Goal: Task Accomplishment & Management: Use online tool/utility

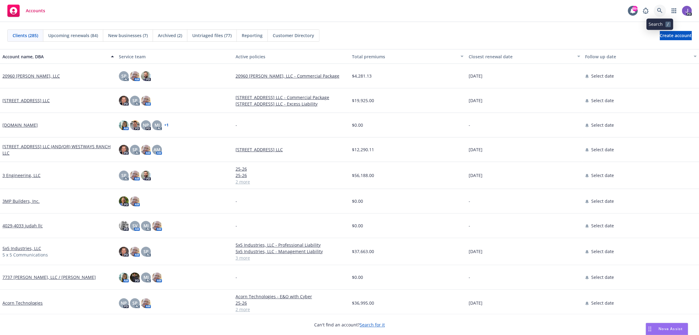
click at [661, 8] on icon at bounding box center [660, 11] width 6 height 6
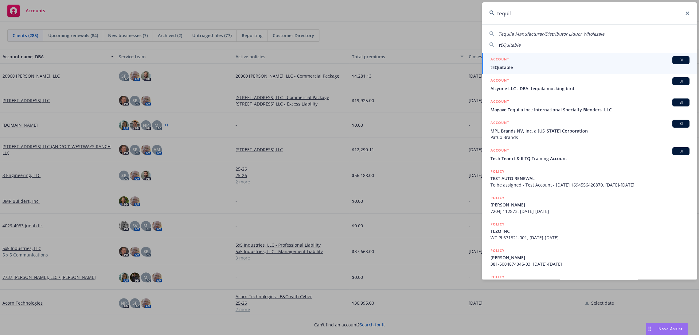
type input "tequila"
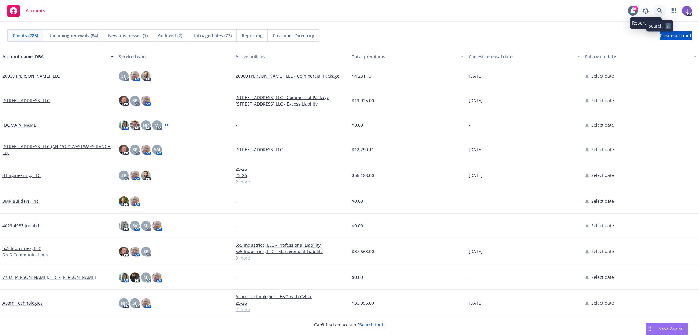
click at [658, 8] on icon at bounding box center [660, 11] width 6 height 6
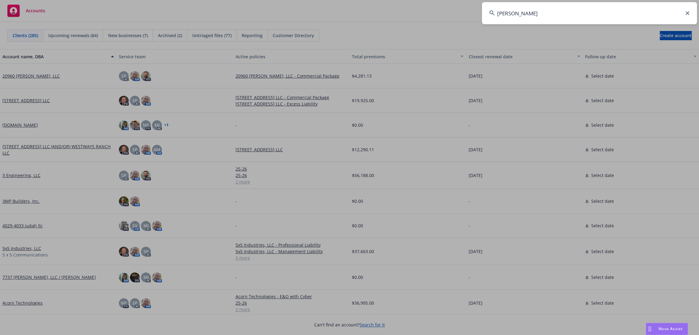
type input "osmind"
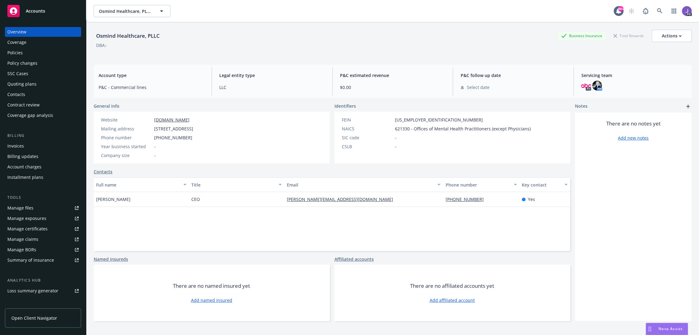
click at [27, 86] on div "Quoting plans" at bounding box center [21, 84] width 29 height 10
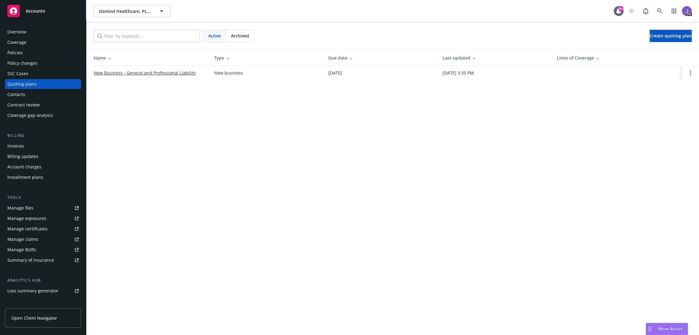
click at [161, 75] on link "New Business - General and Professional Liability" at bounding box center [145, 73] width 102 height 6
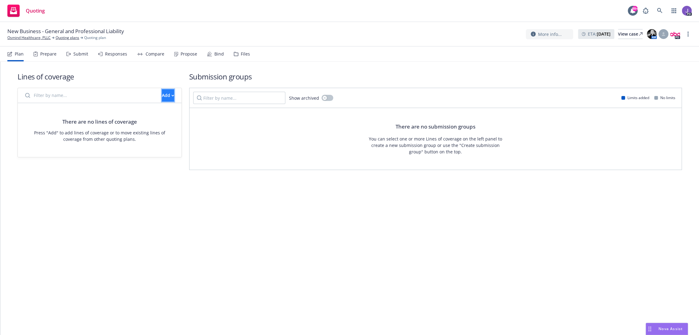
click at [162, 99] on div "Add" at bounding box center [168, 96] width 12 height 12
click at [143, 214] on div "Lines of coverage Add There are no lines of coverage Press "Add" to add lines o…" at bounding box center [349, 199] width 699 height 274
click at [162, 94] on div "Add" at bounding box center [168, 96] width 12 height 12
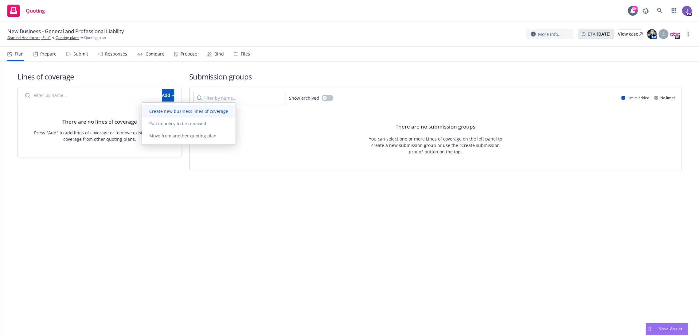
click at [161, 108] on span "Create new business lines of coverage" at bounding box center [189, 111] width 94 height 6
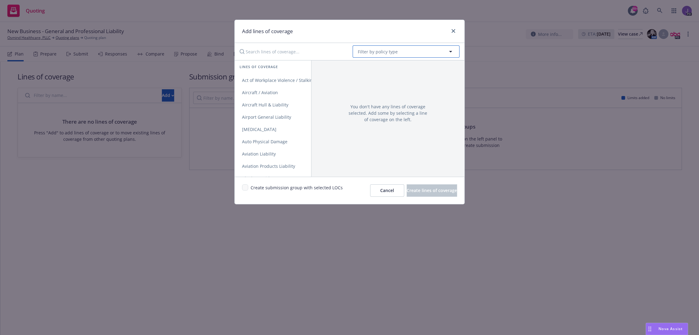
click at [383, 51] on span "Filter by policy type" at bounding box center [378, 52] width 40 height 6
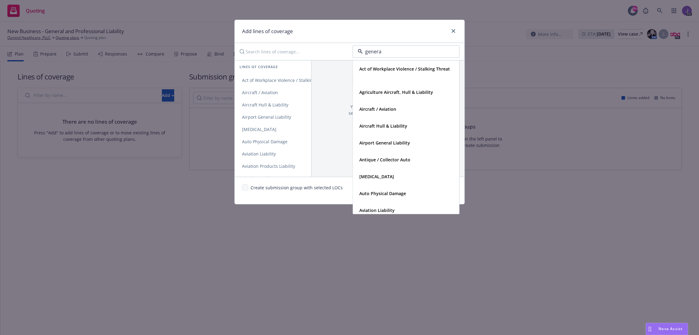
type input "general"
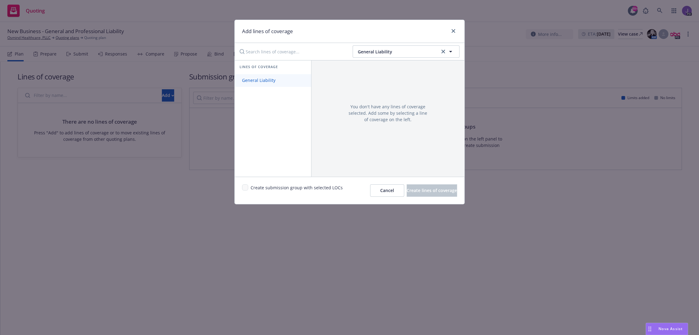
click at [263, 81] on span "General Liability" at bounding box center [259, 80] width 48 height 6
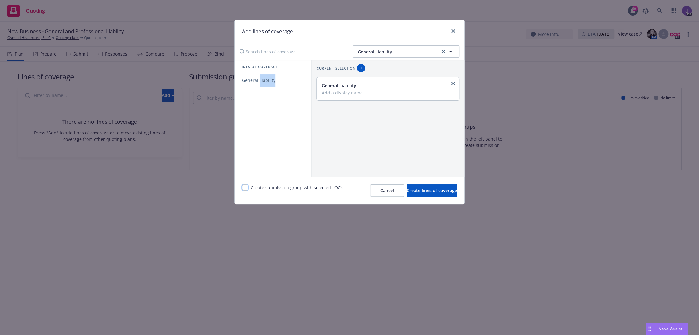
click at [245, 188] on input "checkbox" at bounding box center [245, 188] width 6 height 6
checkbox input "true"
click at [408, 193] on span "Create lines of coverage" at bounding box center [432, 191] width 50 height 6
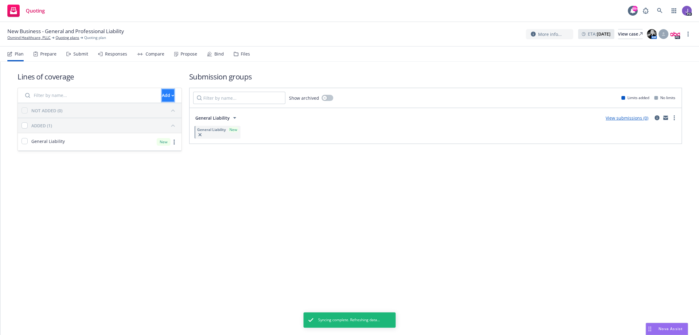
click at [162, 94] on button "Add" at bounding box center [168, 95] width 12 height 12
click at [190, 109] on span "Create new business lines of coverage" at bounding box center [189, 111] width 94 height 6
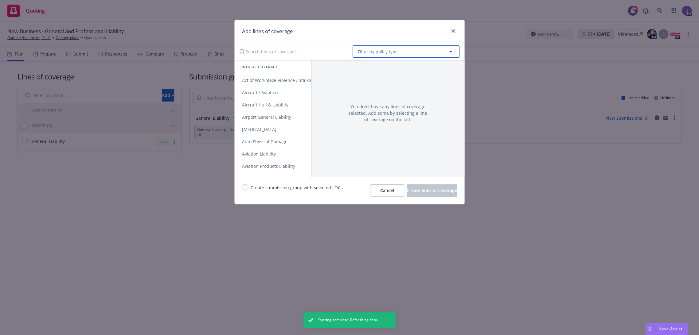
click at [382, 51] on span "Filter by policy type" at bounding box center [378, 52] width 40 height 6
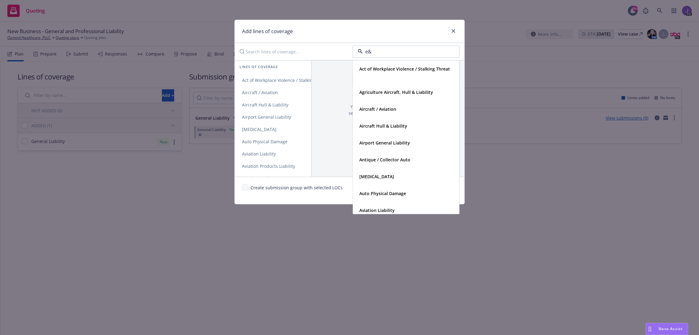
type input "e&o"
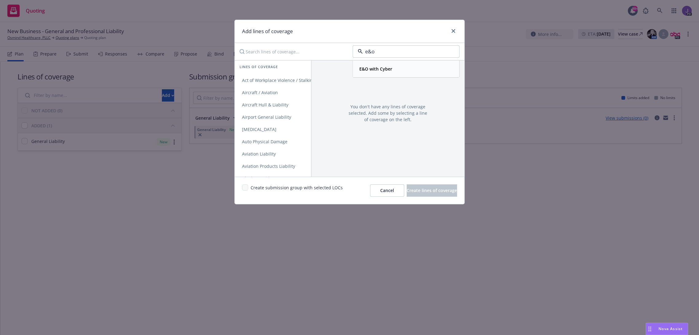
click at [380, 70] on strong "E&O with Cyber" at bounding box center [375, 69] width 33 height 6
click at [272, 80] on span "Errors and Omissions" at bounding box center [264, 80] width 59 height 6
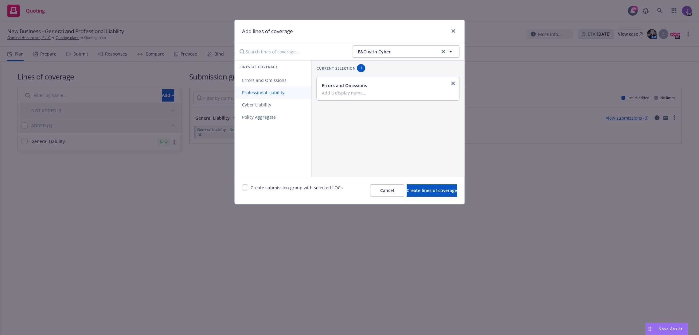
click at [280, 95] on span "Professional Liability" at bounding box center [263, 93] width 57 height 6
click at [451, 82] on icon "close" at bounding box center [453, 84] width 4 height 4
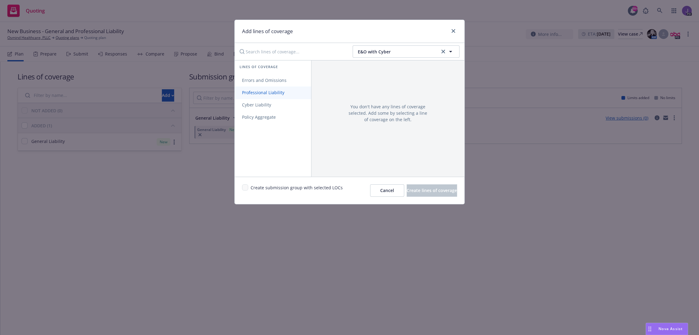
click at [268, 89] on link "Professional Liability" at bounding box center [273, 93] width 76 height 12
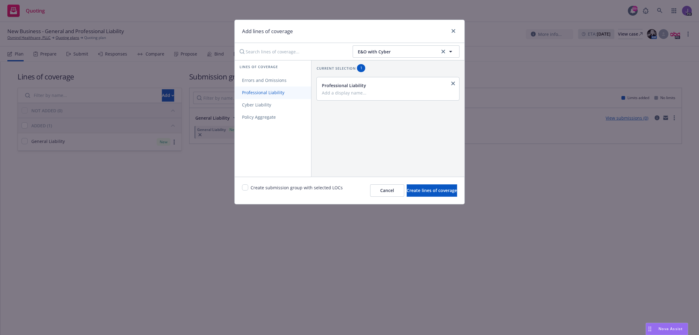
click at [268, 89] on link "Professional Liability" at bounding box center [273, 93] width 76 height 12
click at [451, 109] on icon "close" at bounding box center [453, 109] width 4 height 4
click at [243, 189] on input "checkbox" at bounding box center [245, 188] width 6 height 6
checkbox input "true"
click at [449, 189] on button "Create lines of coverage" at bounding box center [432, 191] width 50 height 12
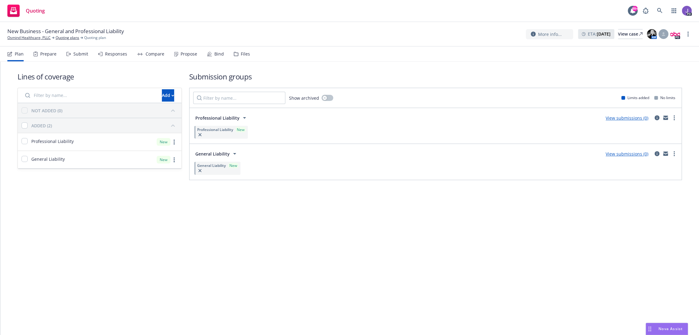
click at [78, 55] on div "Submit" at bounding box center [80, 54] width 15 height 5
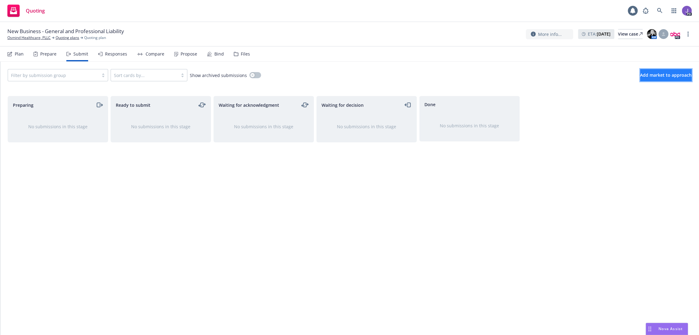
click at [659, 76] on span "Add market to approach" at bounding box center [666, 75] width 52 height 6
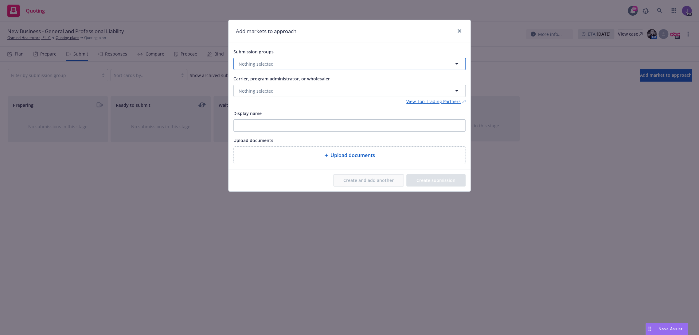
click at [305, 62] on button "Nothing selected" at bounding box center [349, 64] width 232 height 12
click at [244, 96] on input "checkbox" at bounding box center [243, 95] width 6 height 6
checkbox input "true"
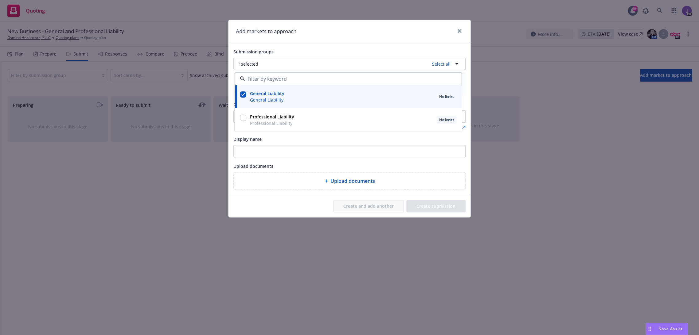
click at [241, 120] on input "checkbox" at bounding box center [243, 118] width 6 height 6
checkbox input "true"
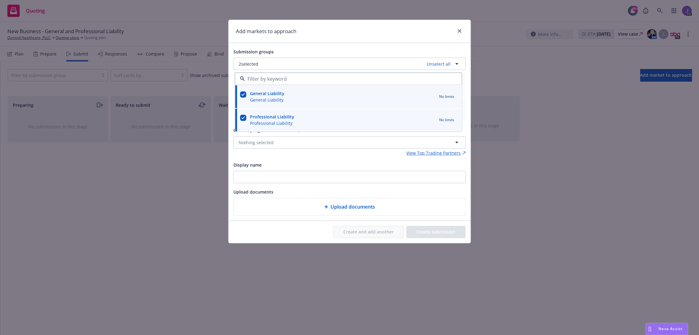
click at [276, 157] on div "Submission groups 2 selected Unselect all General Liability General Liability N…" at bounding box center [349, 132] width 232 height 168
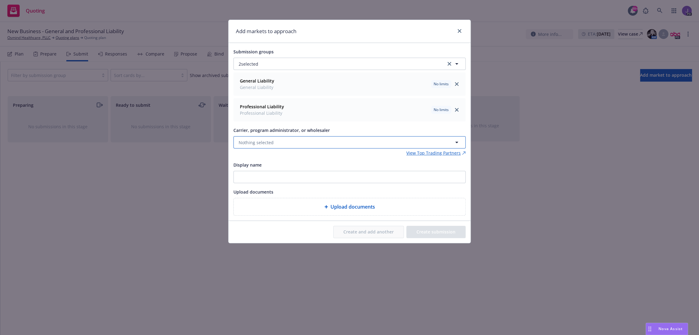
click at [272, 143] on span "Nothing selected" at bounding box center [256, 142] width 35 height 6
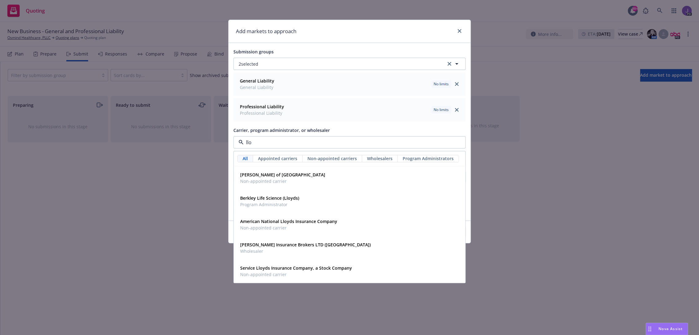
type input "lloy"
click at [260, 179] on span "Non-appointed carrier" at bounding box center [282, 181] width 85 height 6
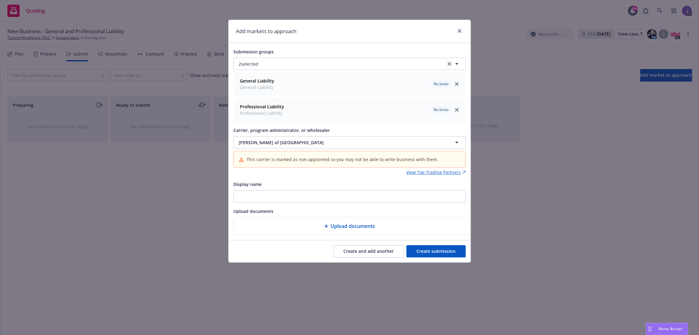
click at [431, 250] on button "Create submission" at bounding box center [435, 251] width 59 height 12
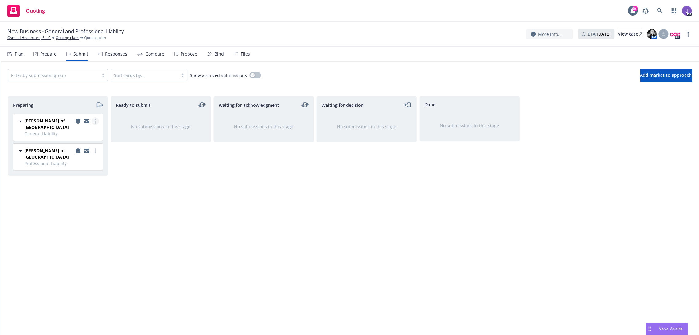
click at [95, 121] on icon "more" at bounding box center [95, 121] width 1 height 5
click at [87, 174] on link "Add accepted decision" at bounding box center [67, 170] width 61 height 12
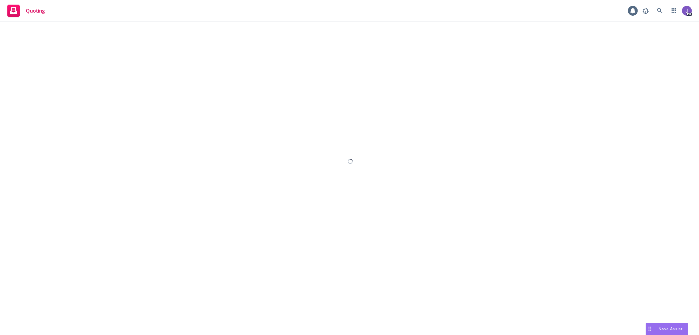
select select "12"
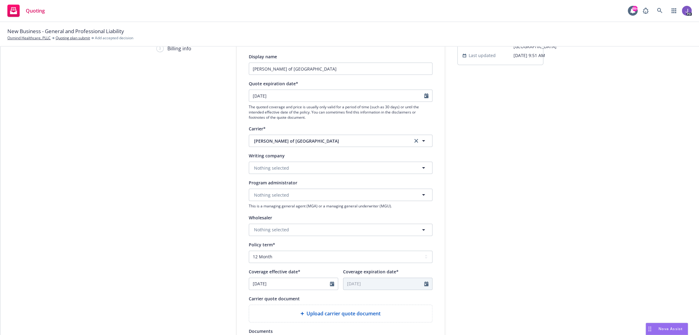
scroll to position [68, 0]
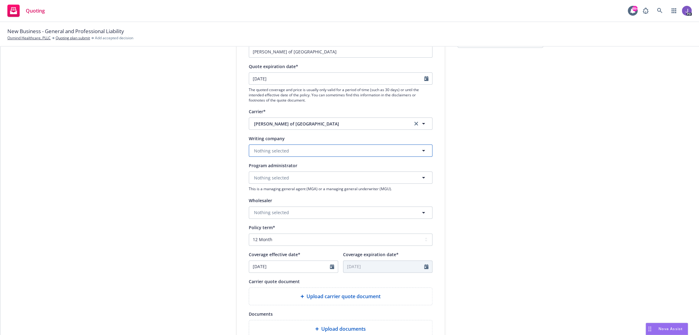
click at [264, 153] on span "Nothing selected" at bounding box center [271, 151] width 35 height 6
click at [275, 196] on span "Alien - No alien insurer ID number" at bounding box center [303, 198] width 95 height 6
click at [286, 123] on span "Lloyd's of London" at bounding box center [328, 124] width 149 height 6
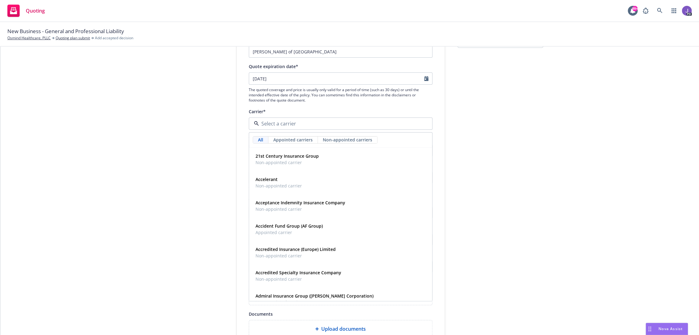
click at [203, 123] on div "1 Quote initiation 2 Coverage selection 3 Billing info" at bounding box center [190, 209] width 68 height 412
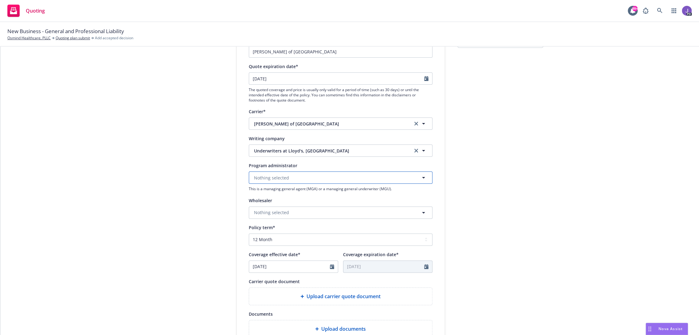
click at [273, 181] on span "Nothing selected" at bounding box center [271, 178] width 35 height 6
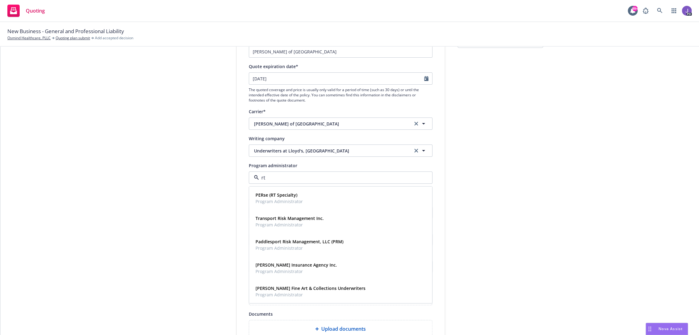
type input "rt s"
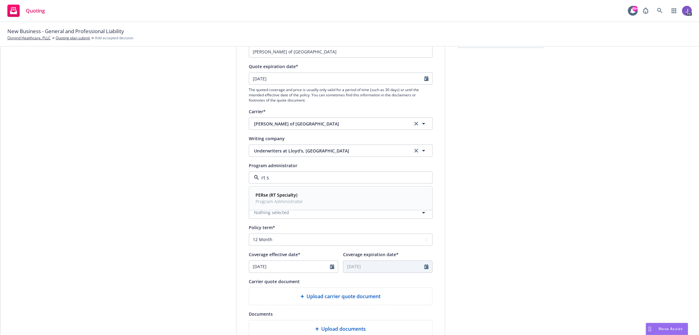
click at [281, 202] on span "Program Administrator" at bounding box center [279, 201] width 47 height 6
click at [327, 270] on input "08/11/2025" at bounding box center [289, 267] width 81 height 12
select select "8"
click at [263, 223] on span "11" at bounding box center [266, 225] width 9 height 8
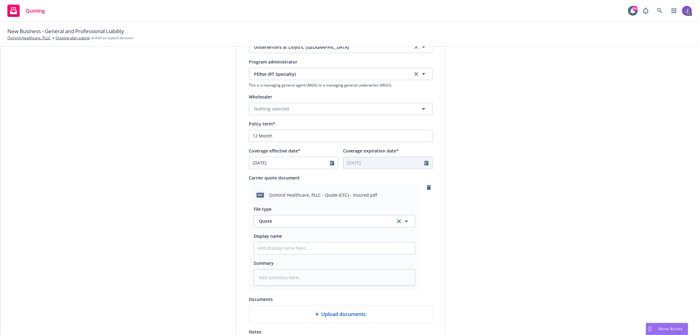
scroll to position [276, 0]
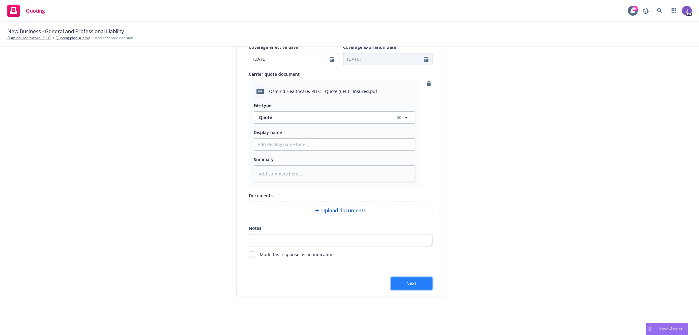
click at [413, 282] on span "Next" at bounding box center [411, 284] width 10 height 6
type textarea "x"
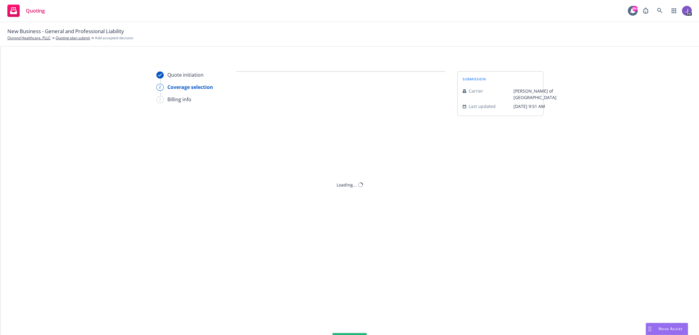
scroll to position [0, 0]
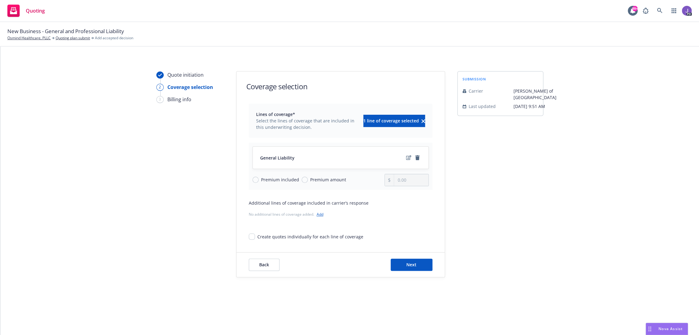
click at [308, 179] on span "Premium amount" at bounding box center [327, 180] width 38 height 6
click at [307, 179] on input "Premium amount" at bounding box center [305, 180] width 6 height 6
radio input "true"
drag, startPoint x: 409, startPoint y: 182, endPoint x: 381, endPoint y: 185, distance: 28.3
click at [381, 185] on div "Premium included Premium amount 0.00" at bounding box center [341, 180] width 176 height 12
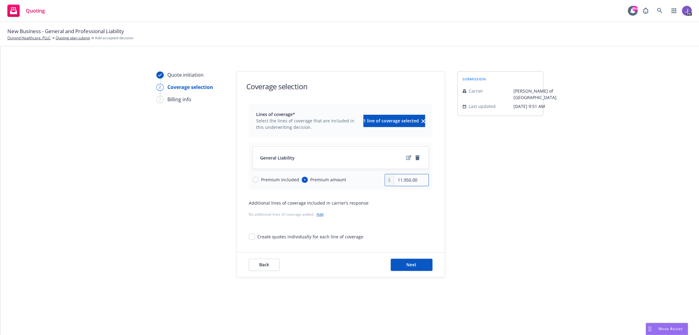
type input "11,950.00"
click at [406, 268] on button "Next" at bounding box center [412, 265] width 42 height 12
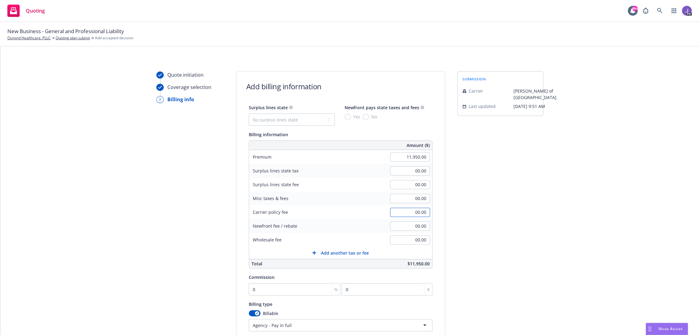
click at [401, 215] on input "00.00" at bounding box center [410, 212] width 40 height 9
type input "500.00"
click at [407, 238] on input "00.00" at bounding box center [410, 240] width 40 height 9
type input "500.00"
click at [291, 123] on select "No surplus lines state Alaska Alabama Arkansas Arizona California Colorado Conn…" at bounding box center [292, 120] width 86 height 12
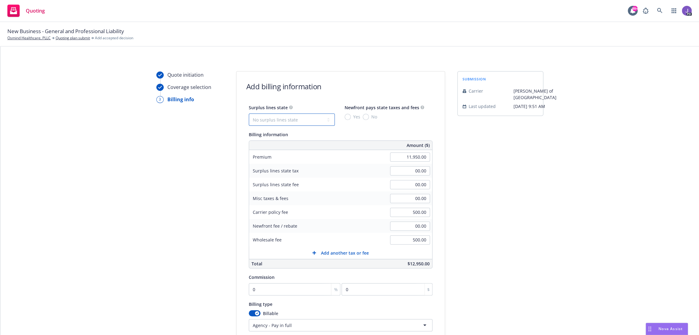
select select "CA"
click at [249, 114] on select "No surplus lines state Alaska Alabama Arkansas Arizona California Colorado Conn…" at bounding box center [292, 120] width 86 height 12
type input "373.50"
type input "22.41"
click at [363, 116] on input "No" at bounding box center [366, 117] width 6 height 6
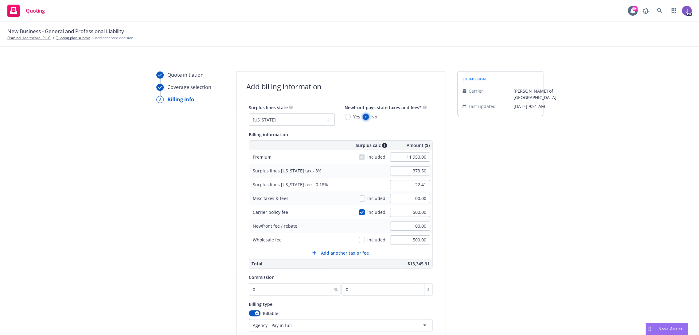
radio input "true"
click at [291, 286] on input "0" at bounding box center [295, 290] width 92 height 12
type input "1"
type input "119.5"
type input "10"
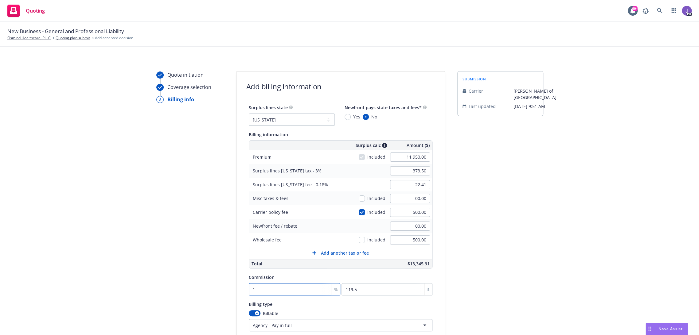
type input "1195"
type input "10"
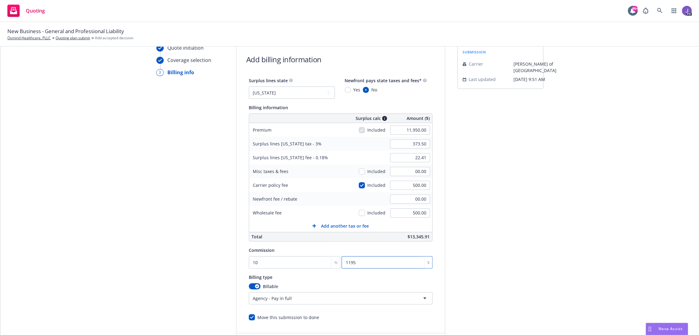
scroll to position [68, 0]
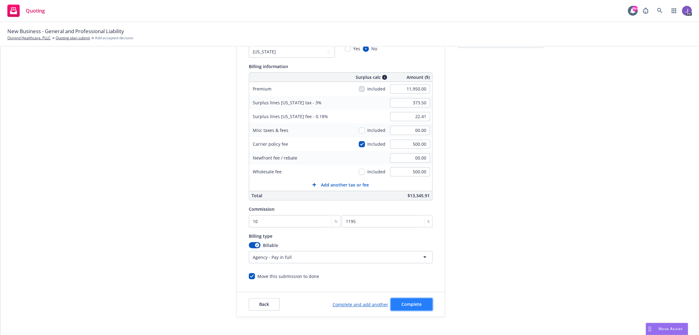
click at [413, 304] on span "Complete" at bounding box center [411, 305] width 20 height 6
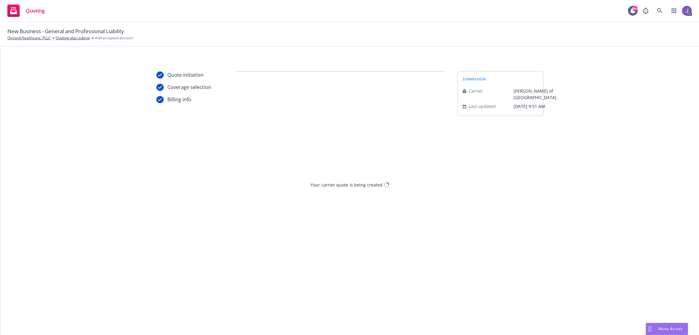
scroll to position [0, 0]
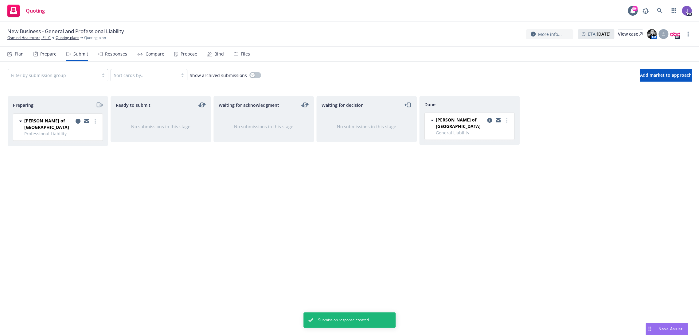
click at [189, 50] on div "Propose" at bounding box center [185, 54] width 23 height 15
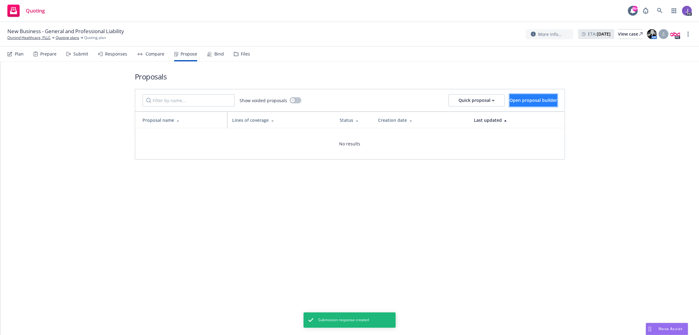
click at [510, 98] on span "Open proposal builder" at bounding box center [534, 100] width 48 height 6
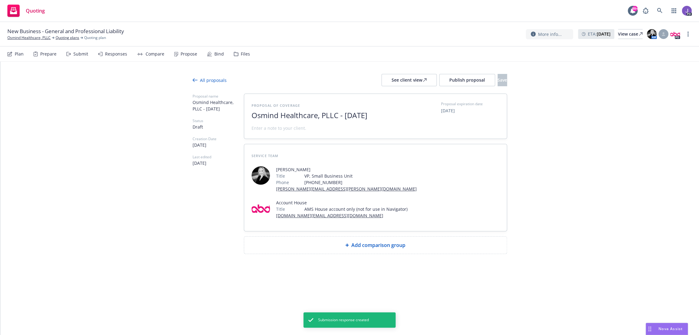
click at [354, 240] on div "Add comparison group" at bounding box center [375, 245] width 263 height 17
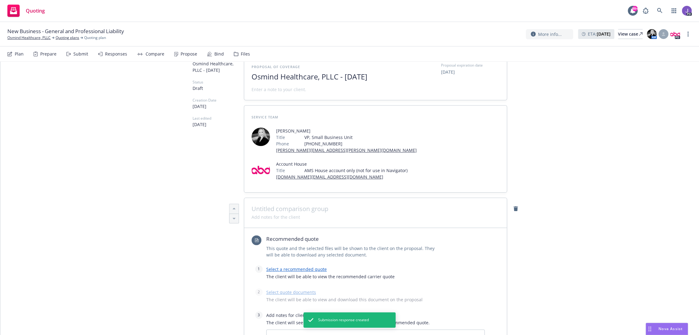
scroll to position [68, 0]
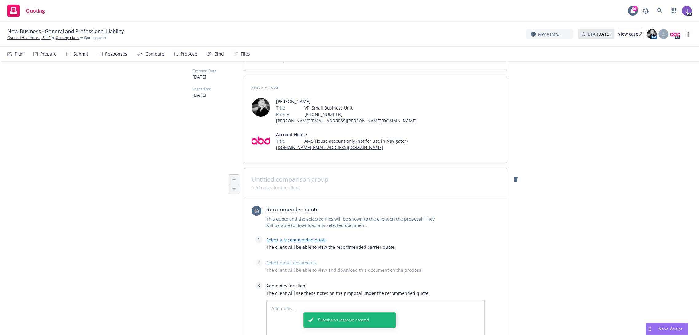
click at [290, 239] on link "Select a recommended quote" at bounding box center [296, 240] width 61 height 6
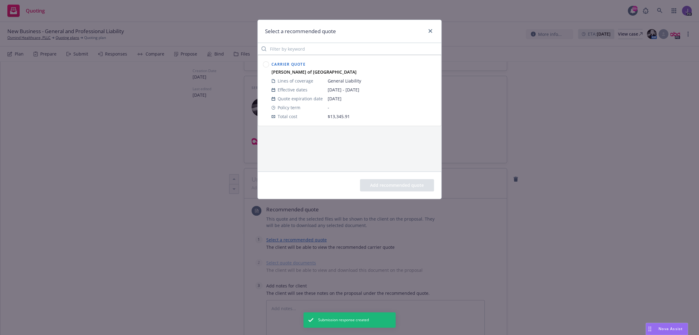
click at [268, 64] on circle at bounding box center [266, 65] width 6 height 6
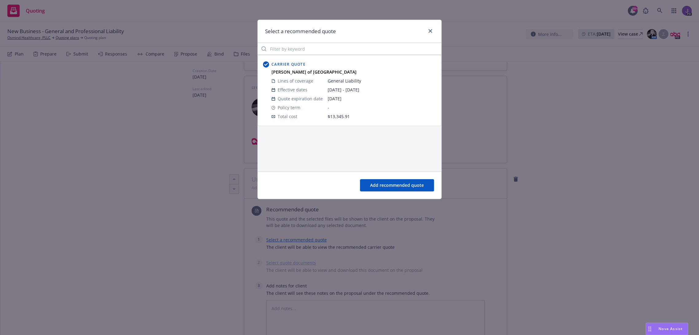
click at [395, 186] on button "Add recommended quote" at bounding box center [397, 185] width 74 height 12
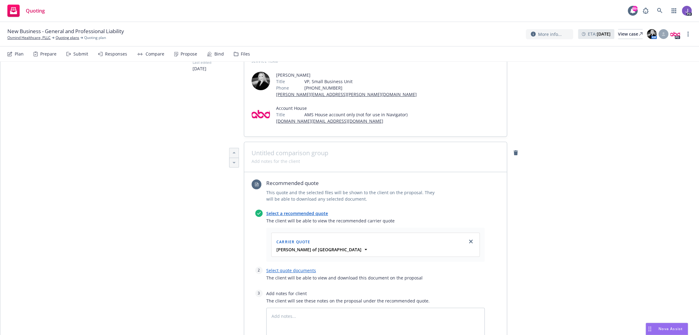
scroll to position [136, 0]
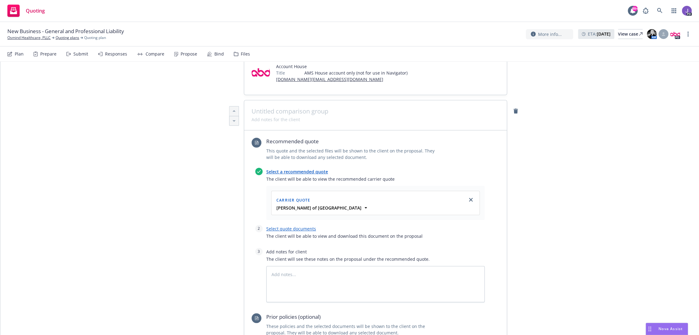
click at [285, 228] on link "Select quote documents" at bounding box center [291, 229] width 50 height 6
type textarea "x"
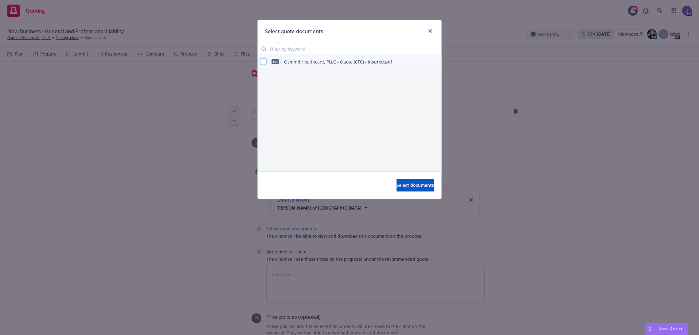
click at [263, 61] on input "checkbox" at bounding box center [263, 62] width 6 height 6
checkbox input "true"
click at [409, 182] on span "Select documents" at bounding box center [415, 185] width 37 height 6
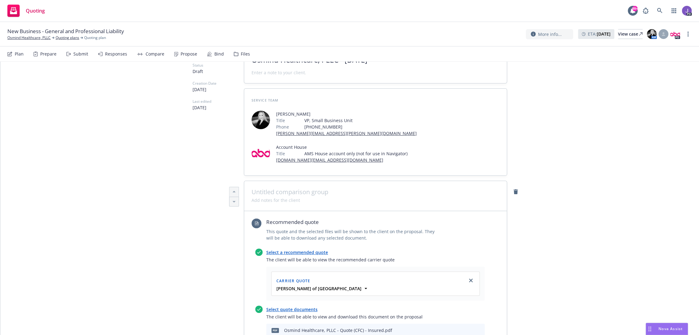
scroll to position [0, 0]
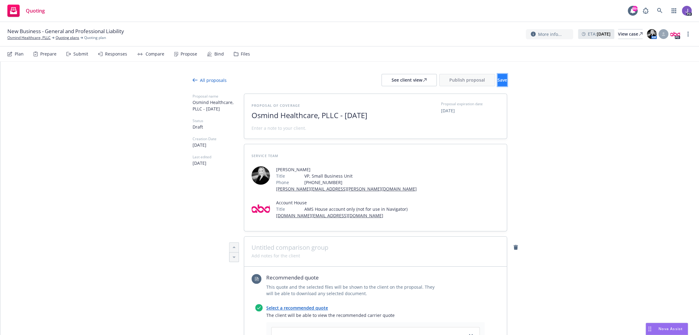
click at [498, 81] on span "Save" at bounding box center [503, 80] width 10 height 6
click at [452, 80] on span "Publish proposal" at bounding box center [467, 80] width 36 height 6
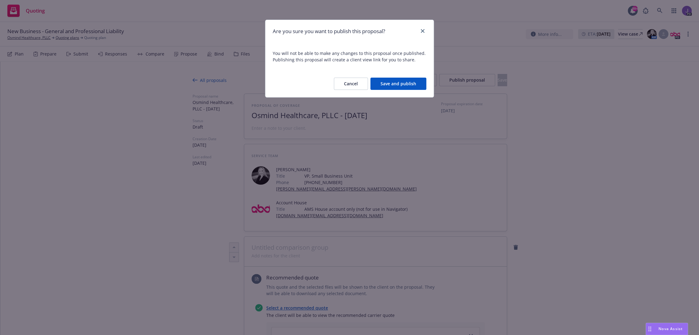
click at [398, 85] on button "Save and publish" at bounding box center [398, 84] width 56 height 12
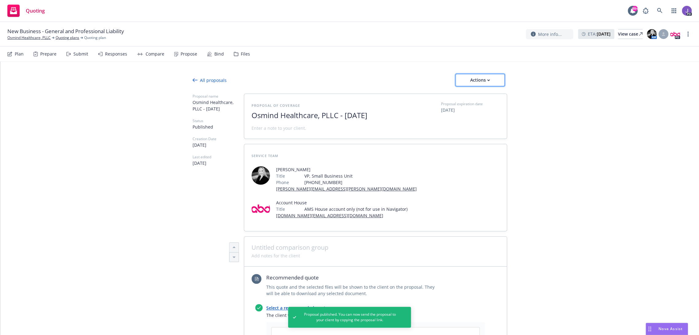
click at [488, 81] on div "Actions" at bounding box center [480, 80] width 29 height 12
click at [477, 95] on span "Copy proposal link" at bounding box center [479, 96] width 53 height 6
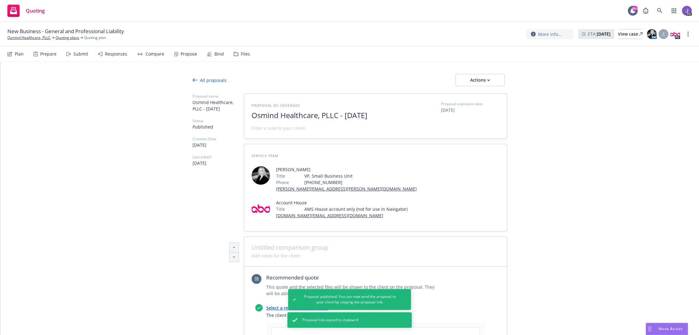
type textarea "x"
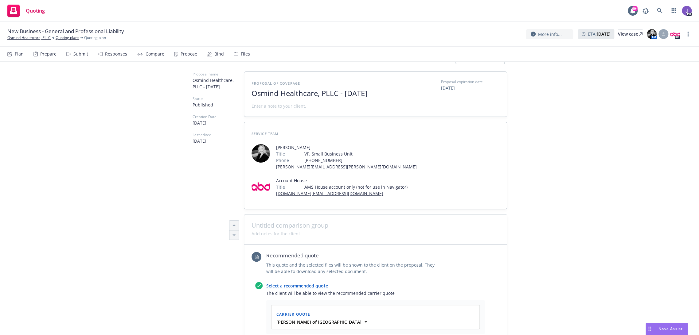
scroll to position [34, 0]
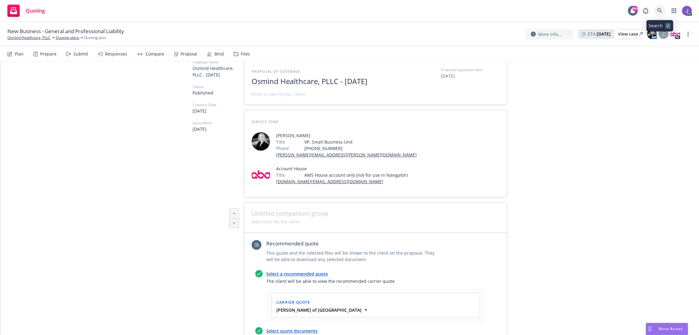
click at [659, 8] on icon at bounding box center [659, 10] width 5 height 5
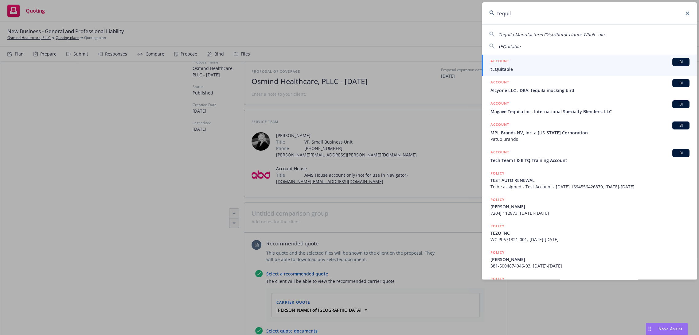
type input "tequila"
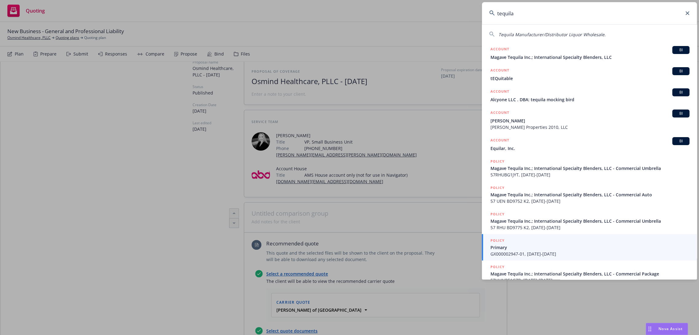
scroll to position [5, 0]
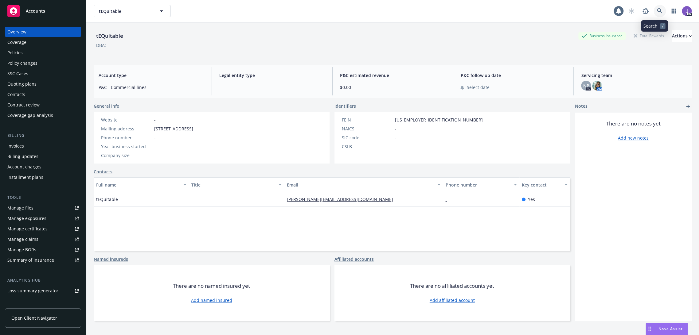
click at [657, 10] on icon at bounding box center [660, 11] width 6 height 6
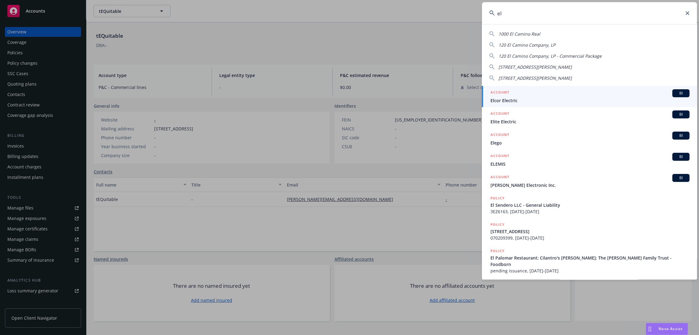
type input "e"
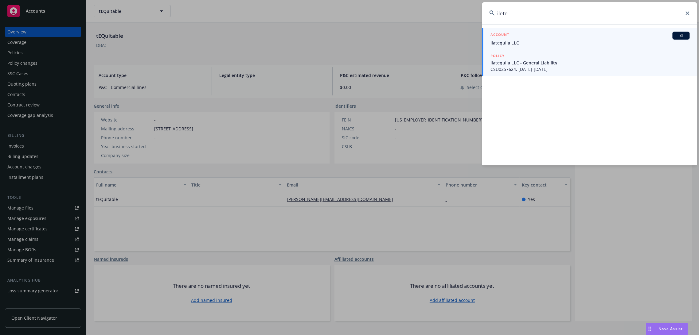
type input "ilete"
click at [509, 40] on span "Ilatequila LLC" at bounding box center [590, 43] width 199 height 6
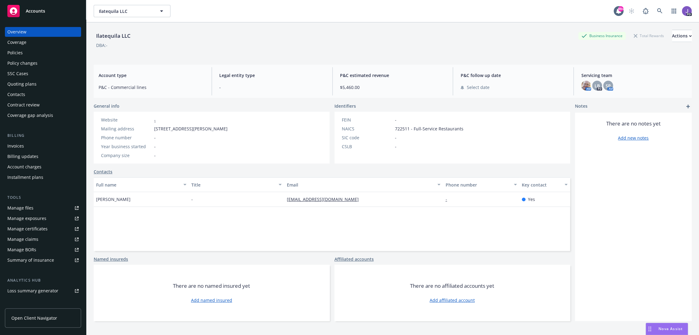
click at [26, 53] on div "Policies" at bounding box center [42, 53] width 71 height 10
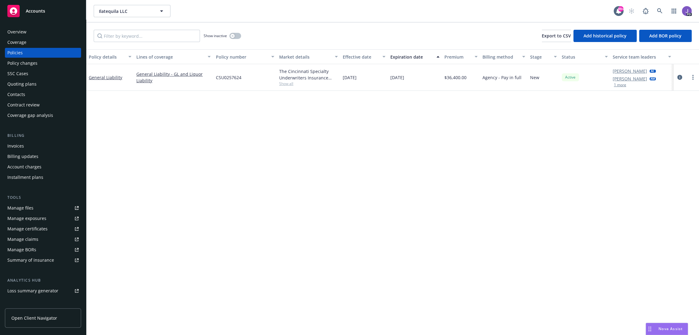
click at [281, 83] on span "Show all" at bounding box center [308, 83] width 59 height 5
click at [201, 116] on div "Policy details Lines of coverage Policy number Market details Effective date Ex…" at bounding box center [392, 192] width 613 height 286
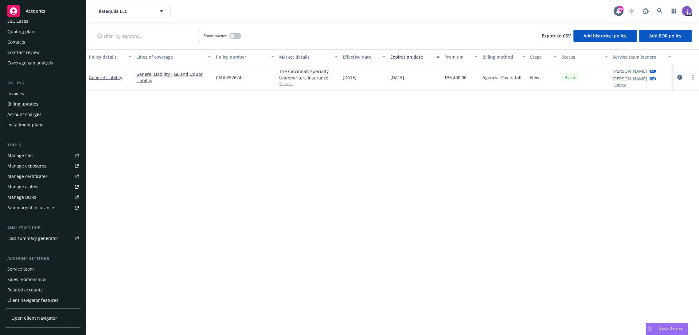
scroll to position [65, 0]
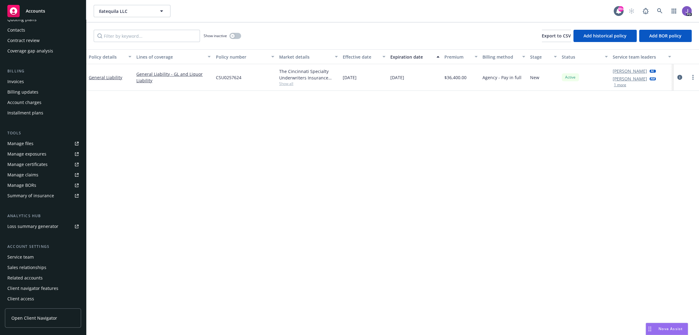
click at [26, 259] on div "Service team" at bounding box center [20, 258] width 26 height 10
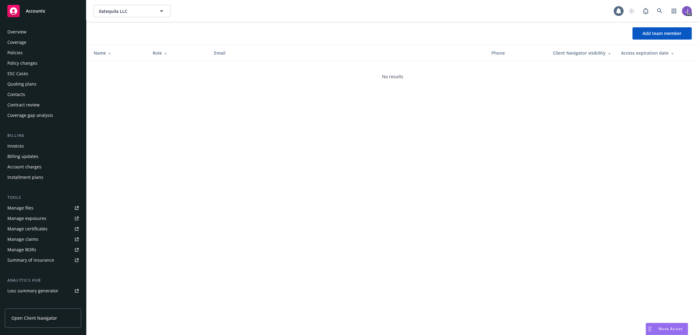
scroll to position [65, 0]
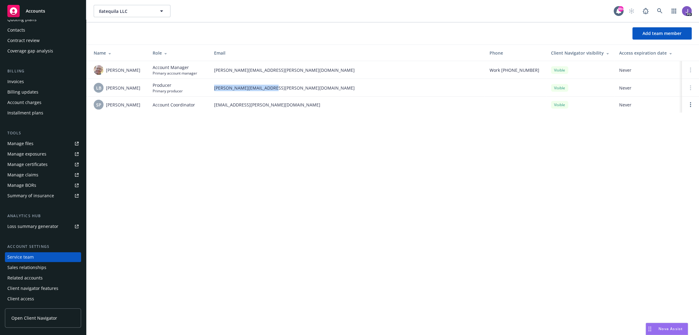
drag, startPoint x: 280, startPoint y: 90, endPoint x: 213, endPoint y: 92, distance: 66.4
click at [213, 92] on td "luke.buckner@newfront.com" at bounding box center [347, 88] width 276 height 18
copy span "luke.buckner@newfront.com"
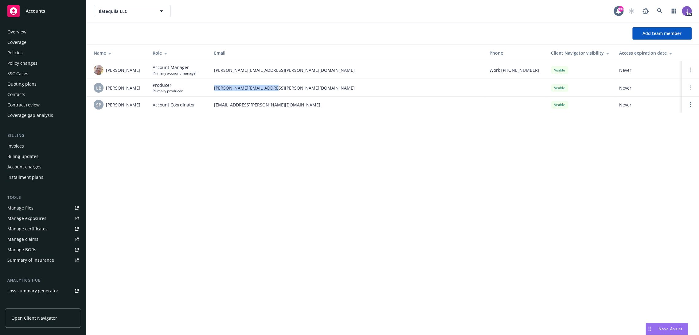
click at [25, 36] on div "Overview" at bounding box center [16, 32] width 19 height 10
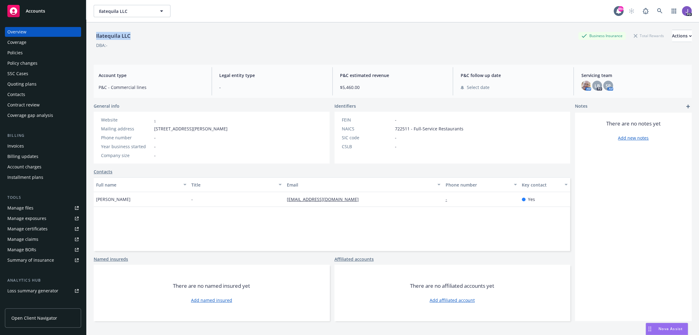
drag, startPoint x: 132, startPoint y: 35, endPoint x: 90, endPoint y: 37, distance: 41.8
click at [90, 37] on div "Ilatequila LLC Business Insurance Total Rewards Actions DBA: - Account type P&C…" at bounding box center [392, 189] width 613 height 335
copy div "Ilatequila LLC"
click at [103, 200] on span "Kirtan Gandhi" at bounding box center [113, 199] width 34 height 6
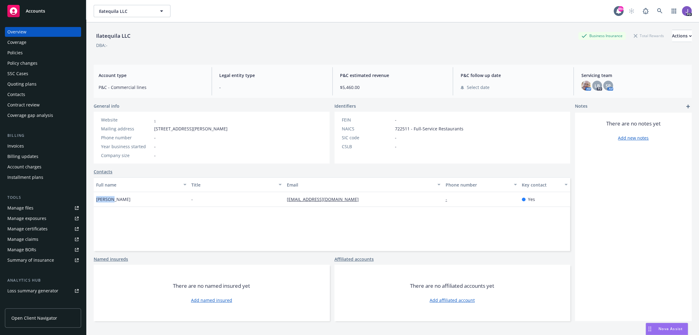
copy span "Kirtan"
click at [106, 35] on div "Ilatequila LLC" at bounding box center [113, 36] width 39 height 8
copy div "Ilatequila"
click at [657, 10] on icon at bounding box center [660, 11] width 6 height 6
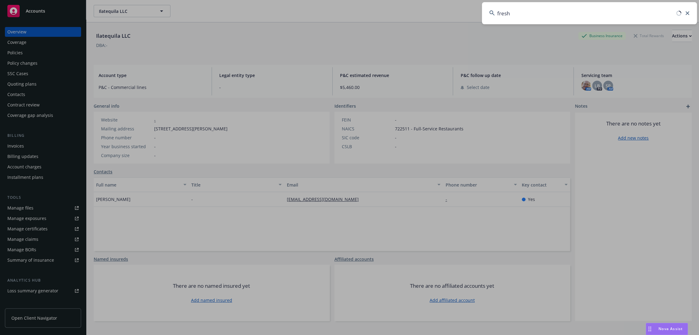
type input "fresh"
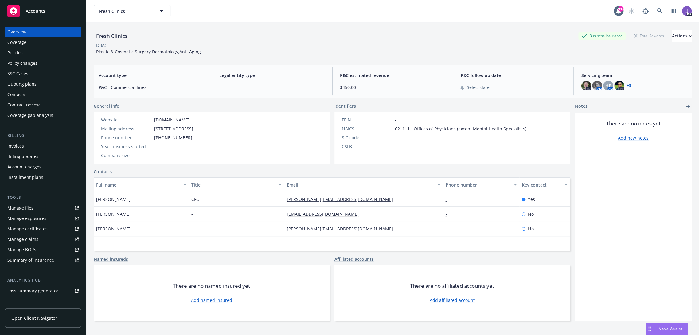
click at [33, 54] on div "Policies" at bounding box center [42, 53] width 71 height 10
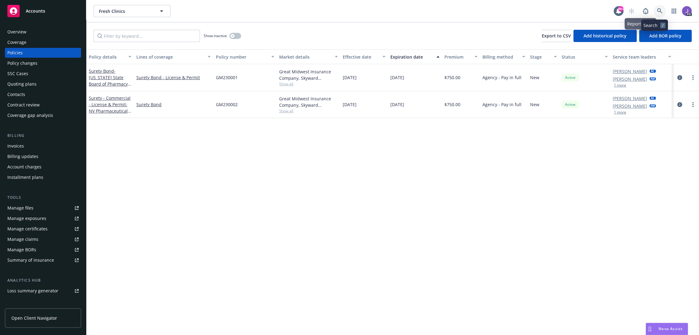
click at [657, 9] on icon at bounding box center [660, 11] width 6 height 6
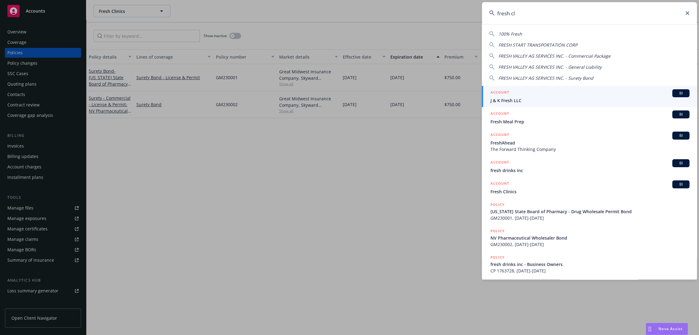
type input "fresh cli"
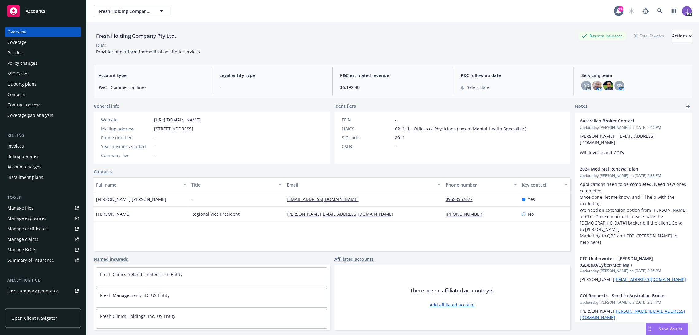
click at [22, 55] on div "Policies" at bounding box center [42, 53] width 71 height 10
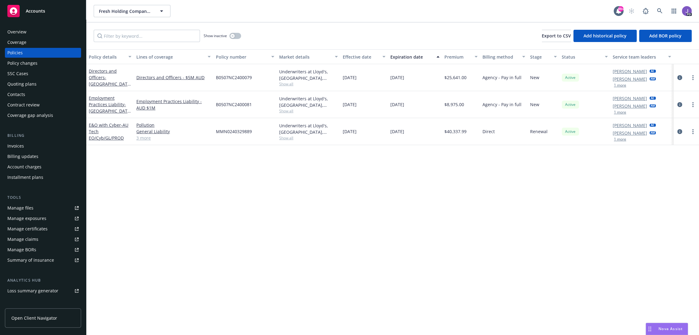
click at [145, 138] on link "3 more" at bounding box center [173, 138] width 74 height 6
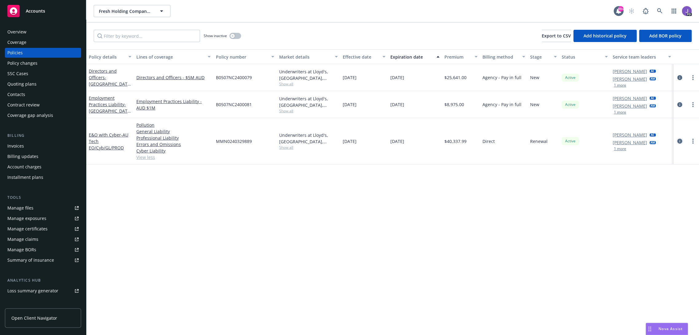
click at [677, 140] on icon "circleInformation" at bounding box center [679, 141] width 5 height 5
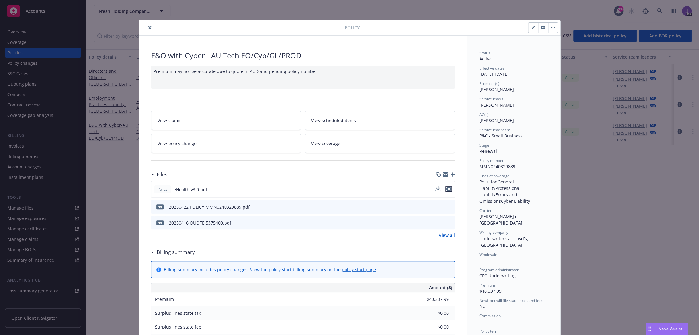
click at [447, 189] on icon "preview file" at bounding box center [449, 189] width 6 height 4
click at [148, 28] on icon "close" at bounding box center [150, 28] width 4 height 4
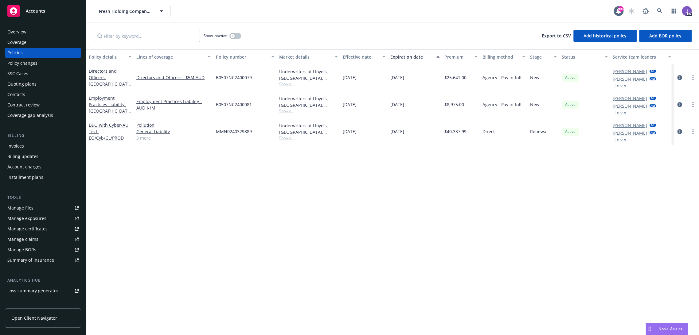
click at [322, 282] on div "Policy details Lines of coverage Policy number Market details Effective date Ex…" at bounding box center [392, 192] width 613 height 286
click at [284, 209] on div "Policy details Lines of coverage Policy number Market details Effective date Ex…" at bounding box center [392, 192] width 613 height 286
click at [293, 35] on div "Show inactive Export to CSV Add historical policy Add BOR policy" at bounding box center [392, 35] width 613 height 27
click at [284, 278] on div "Policy details Lines of coverage Policy number Market details Effective date Ex…" at bounding box center [392, 192] width 613 height 286
click at [312, 227] on div "Policy details Lines of coverage Policy number Market details Effective date Ex…" at bounding box center [392, 192] width 613 height 286
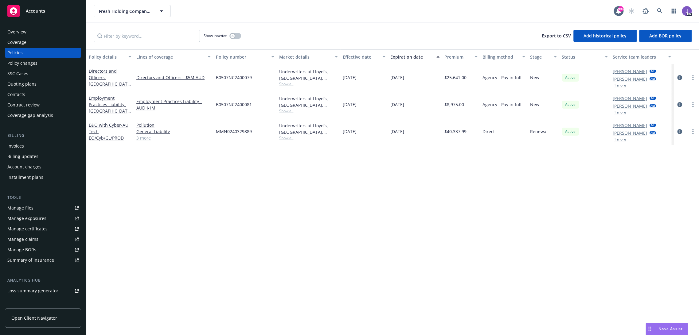
click at [311, 226] on div "Policy details Lines of coverage Policy number Market details Effective date Ex…" at bounding box center [392, 192] width 613 height 286
click at [345, 245] on div "Policy details Lines of coverage Policy number Market details Effective date Ex…" at bounding box center [392, 192] width 613 height 286
click at [657, 8] on icon at bounding box center [660, 11] width 6 height 6
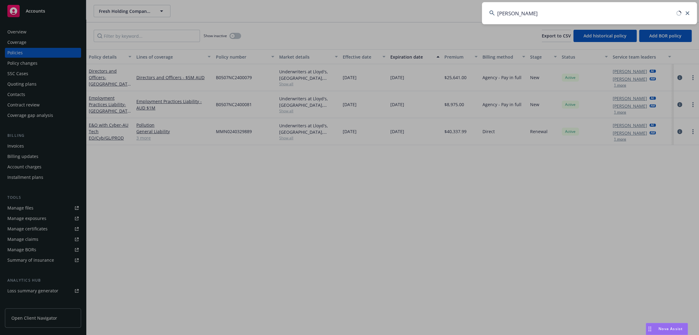
type input "gagne"
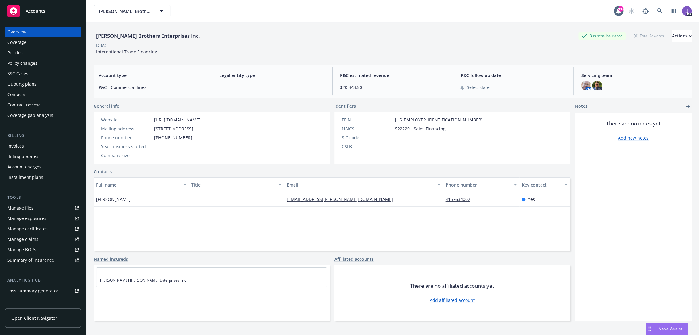
click at [18, 52] on div "Policies" at bounding box center [14, 53] width 15 height 10
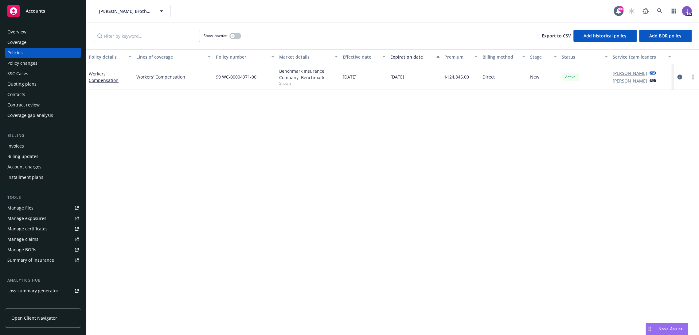
click at [284, 84] on span "Show all" at bounding box center [308, 83] width 59 height 5
click at [657, 10] on icon at bounding box center [660, 11] width 6 height 6
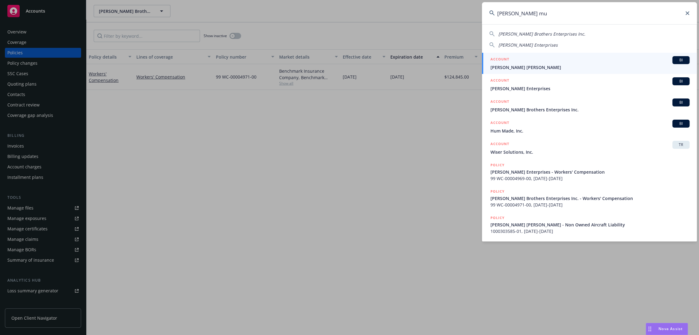
type input "gagne mul"
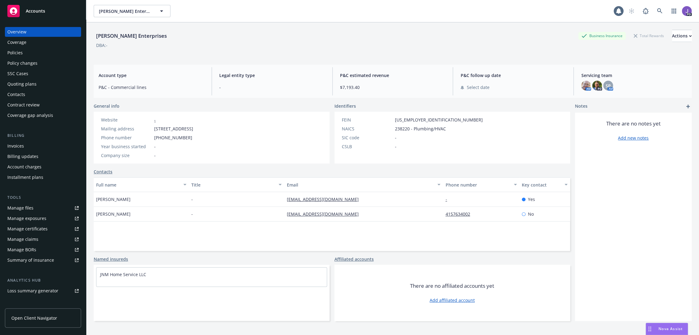
click at [25, 49] on div "Policies" at bounding box center [42, 53] width 71 height 10
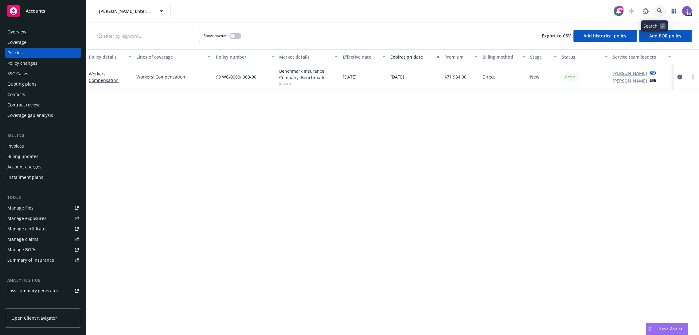
click at [657, 13] on icon at bounding box center [660, 11] width 6 height 6
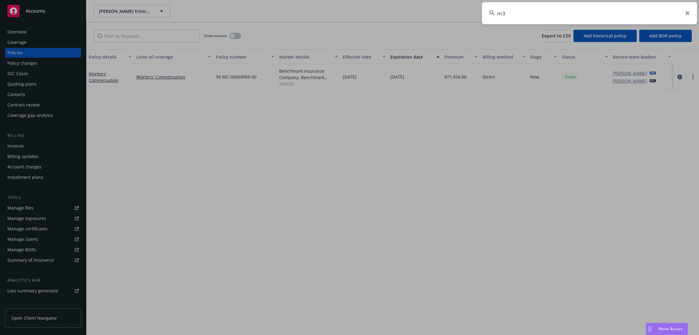
type input "m3"
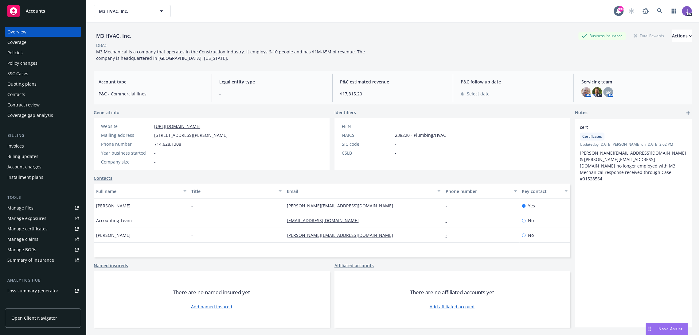
click at [22, 55] on div "Policies" at bounding box center [14, 53] width 15 height 10
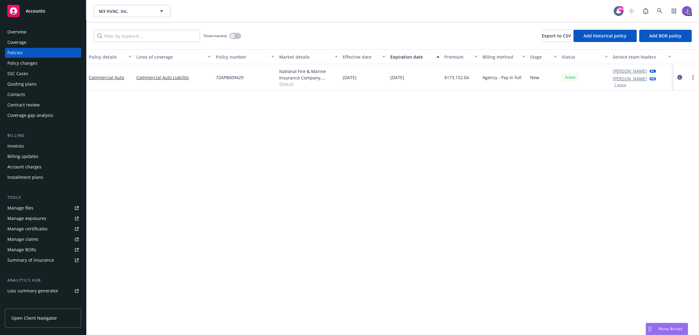
click at [312, 142] on div "Policy details Lines of coverage Policy number Market details Effective date Ex…" at bounding box center [392, 192] width 613 height 286
click at [288, 39] on div "Show inactive Export to CSV Add historical policy Add BOR policy" at bounding box center [392, 35] width 613 height 27
click at [255, 122] on div "Policy details Lines of coverage Policy number Market details Effective date Ex…" at bounding box center [392, 192] width 613 height 286
click at [657, 6] on link at bounding box center [660, 11] width 12 height 12
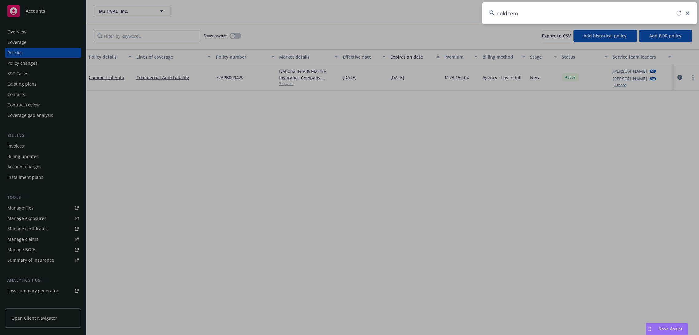
type input "cold temp"
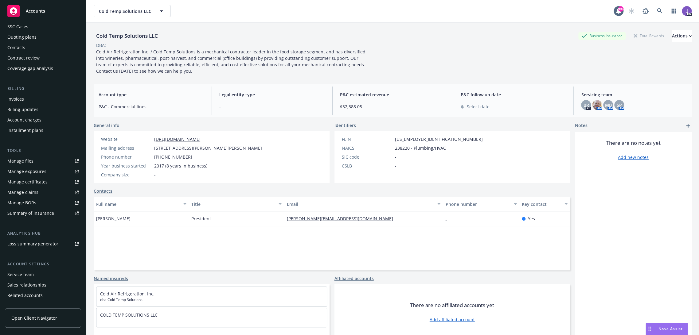
scroll to position [7, 0]
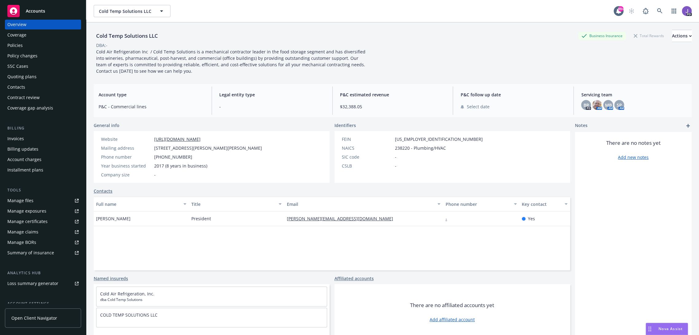
click at [31, 261] on div "Overview Coverage Policies Policy changes SSC Cases Quoting plans Contacts Cont…" at bounding box center [43, 191] width 76 height 342
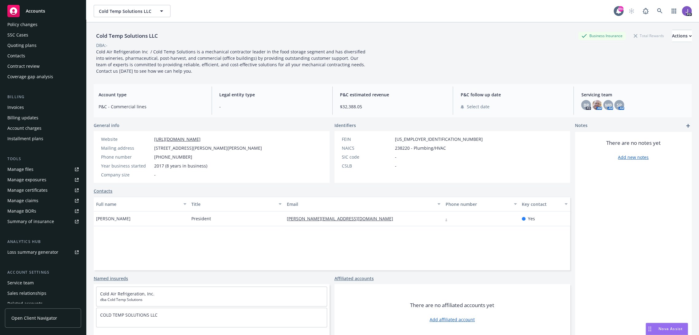
scroll to position [65, 0]
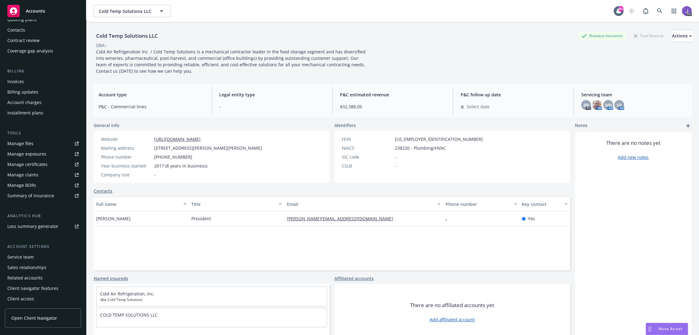
click at [30, 260] on div "Service team" at bounding box center [20, 258] width 26 height 10
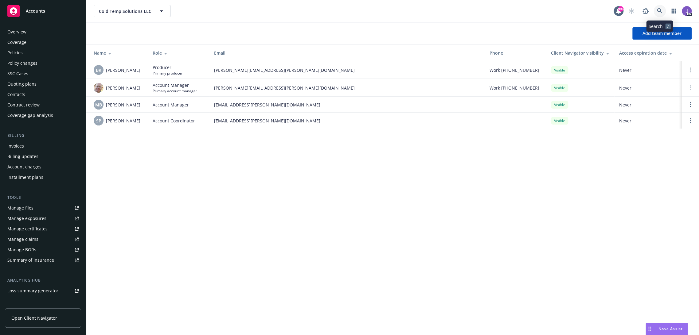
click at [658, 12] on icon at bounding box center [660, 11] width 6 height 6
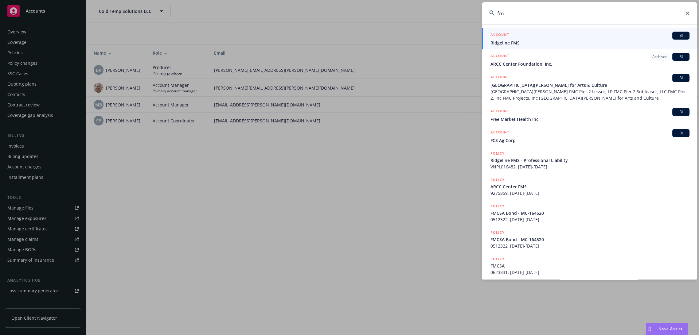
type input "f"
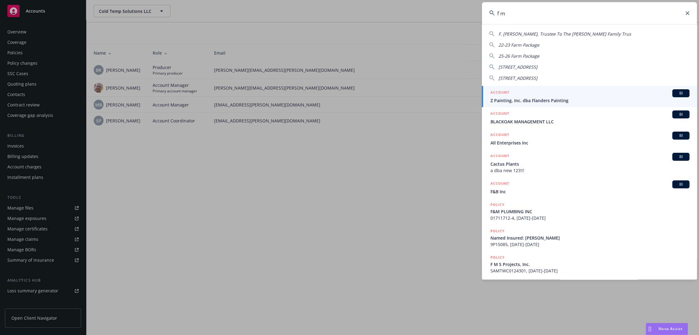
type input "f m s"
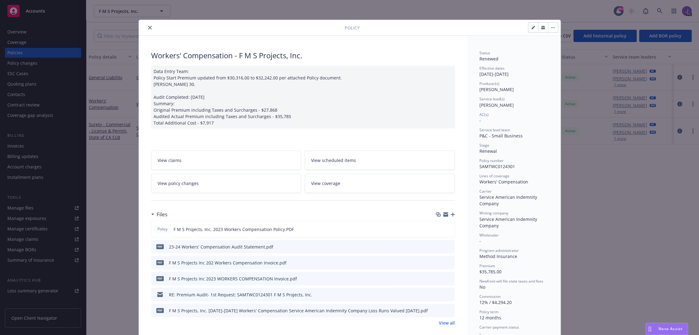
click at [148, 26] on icon "close" at bounding box center [150, 28] width 4 height 4
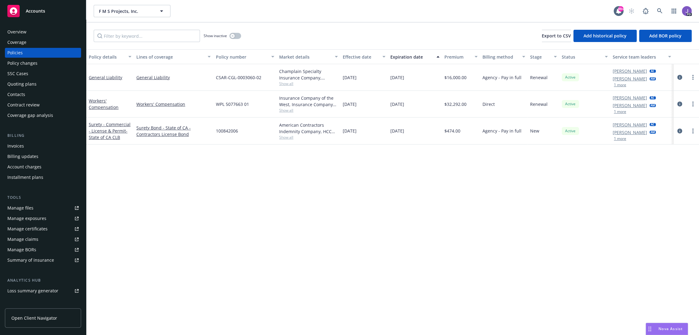
click at [171, 196] on div "Policy details Lines of coverage Policy number Market details Effective date Ex…" at bounding box center [392, 192] width 613 height 286
click at [28, 31] on div "Overview" at bounding box center [42, 32] width 71 height 10
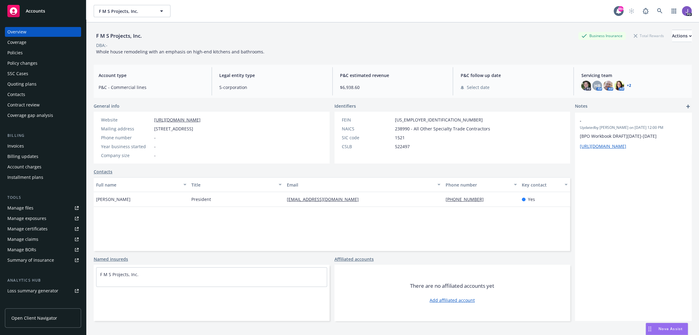
click at [282, 145] on div "Website https://www.fmsprojectsinc.com/ Mailing address 146 Wildwood Ave, Piedm…" at bounding box center [212, 138] width 236 height 52
click at [657, 10] on icon at bounding box center [660, 11] width 6 height 6
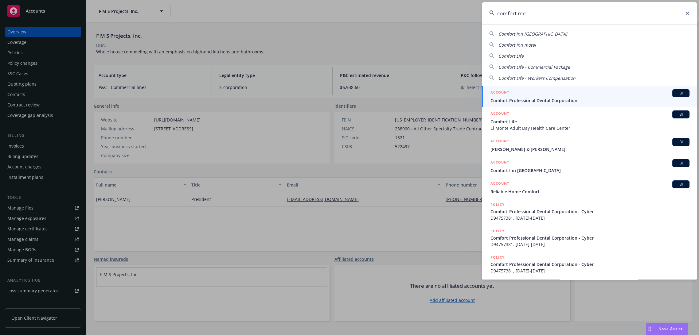
type input "comfort mec"
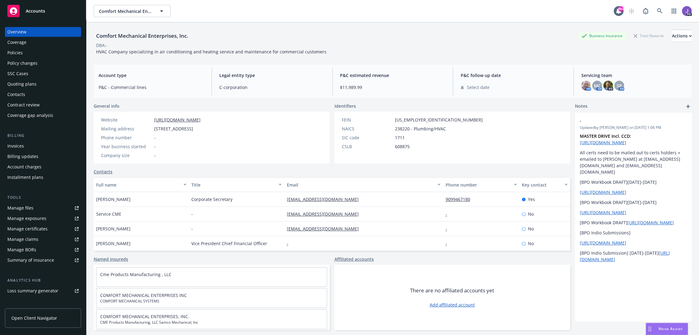
click at [41, 53] on div "Policies" at bounding box center [42, 53] width 71 height 10
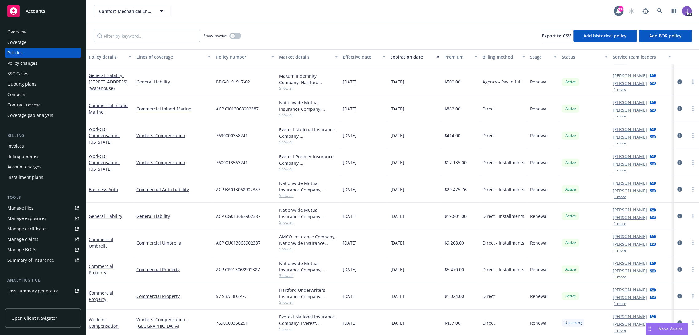
scroll to position [34, 0]
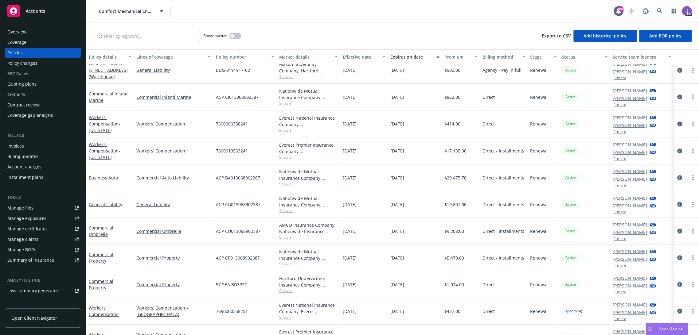
click at [231, 152] on span "7600013563241" at bounding box center [232, 151] width 32 height 6
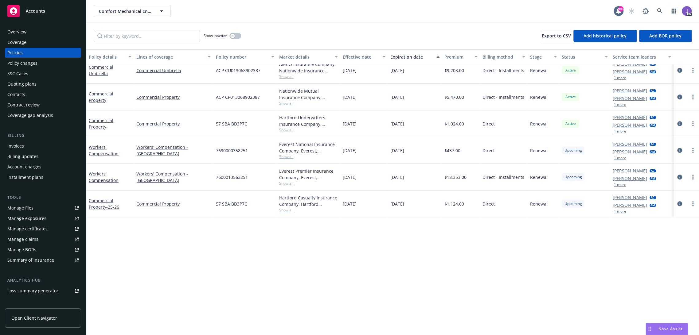
scroll to position [0, 0]
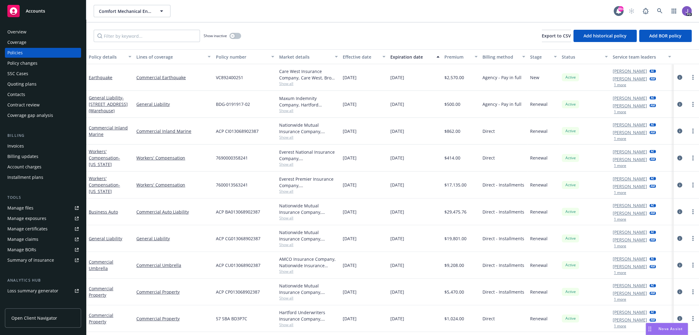
click at [163, 58] on div "Lines of coverage" at bounding box center [170, 57] width 68 height 6
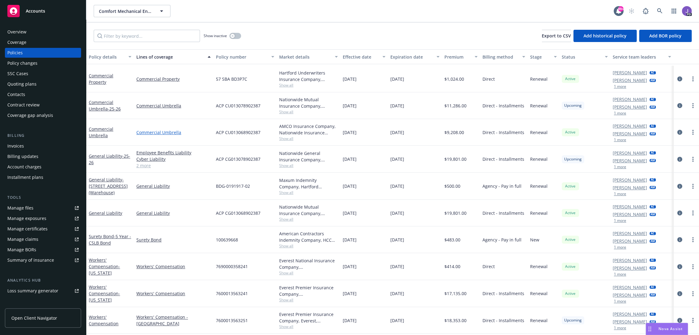
scroll to position [220, 0]
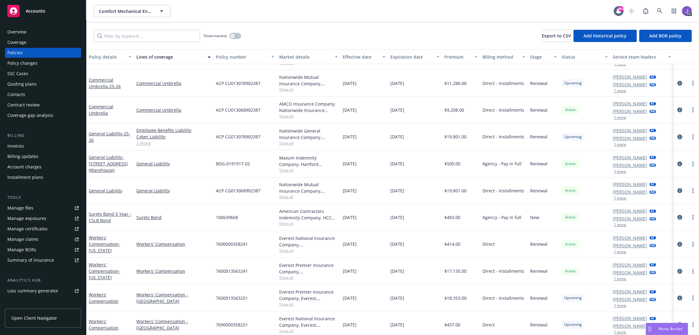
click at [221, 295] on span "7600013563251" at bounding box center [232, 298] width 32 height 6
copy span "7600013563251"
click at [234, 298] on span "7600013563251" at bounding box center [232, 298] width 32 height 6
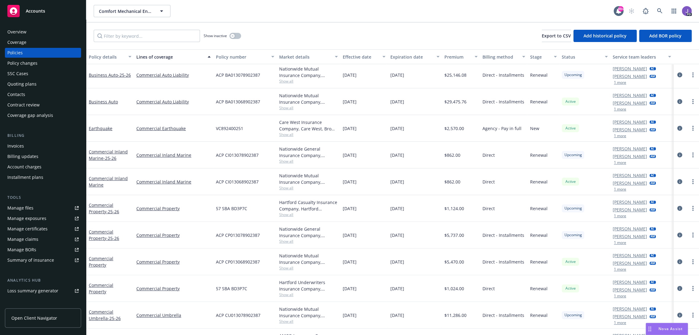
scroll to position [0, 0]
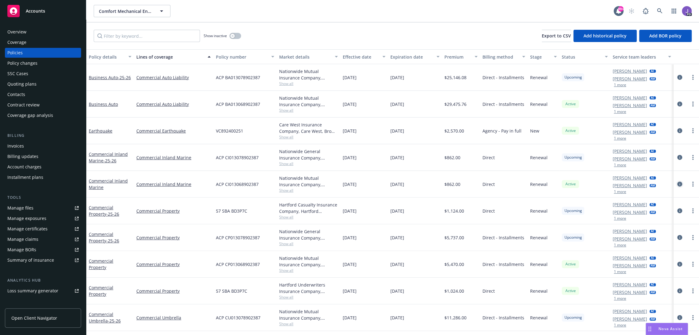
click at [677, 184] on icon "circleInformation" at bounding box center [679, 184] width 5 height 5
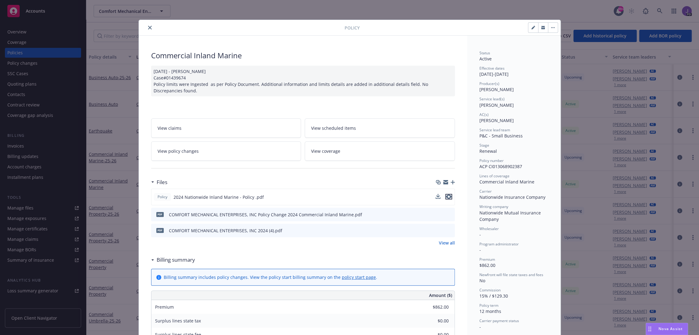
click at [448, 197] on icon "preview file" at bounding box center [449, 197] width 6 height 4
click at [148, 27] on icon "close" at bounding box center [150, 28] width 4 height 4
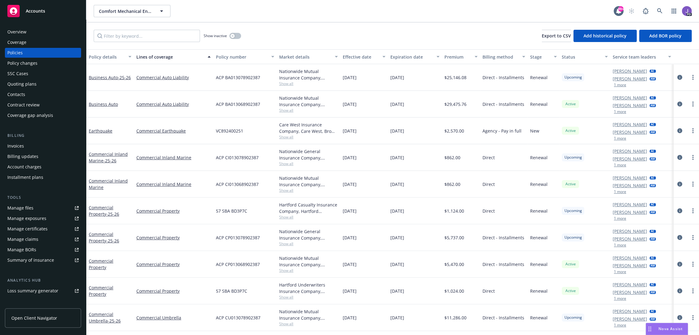
click at [254, 27] on div "Show inactive Export to CSV Add historical policy Add BOR policy" at bounding box center [392, 35] width 613 height 27
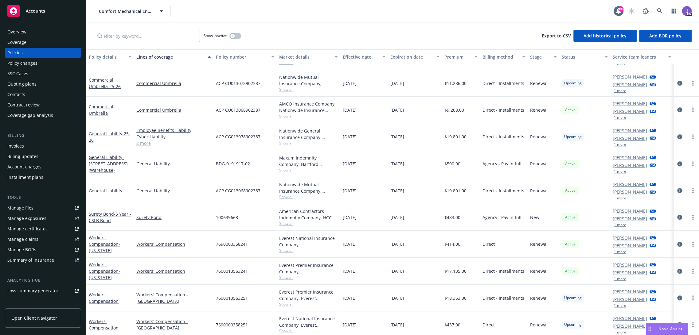
scroll to position [220, 0]
click at [657, 9] on icon at bounding box center [660, 11] width 6 height 6
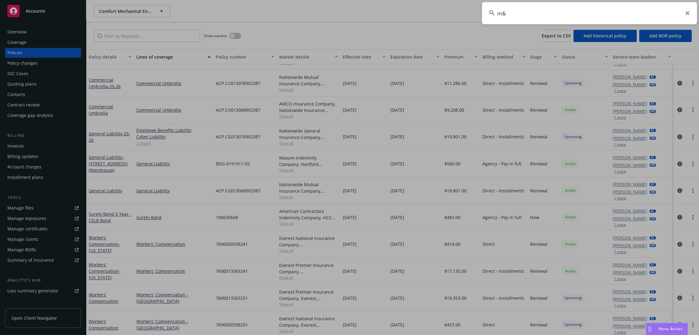
type input "m&B"
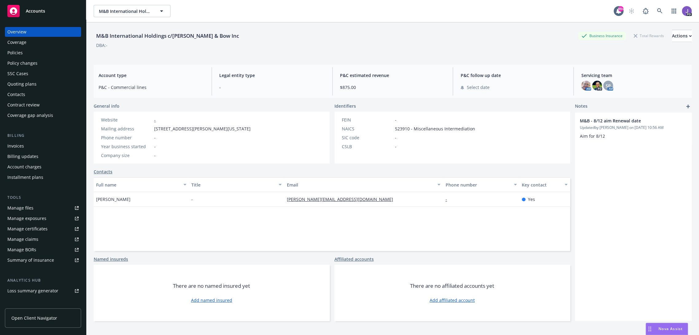
click at [32, 50] on div "Policies" at bounding box center [42, 53] width 71 height 10
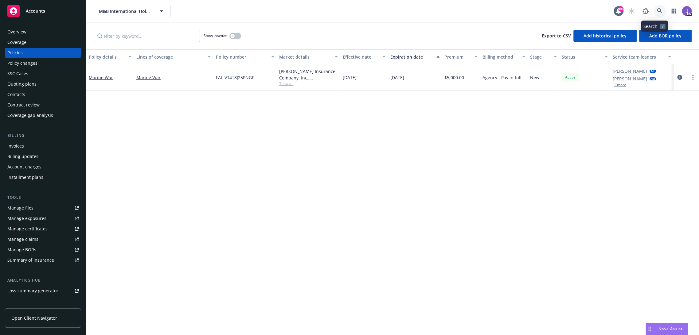
click at [657, 13] on icon at bounding box center [660, 11] width 6 height 6
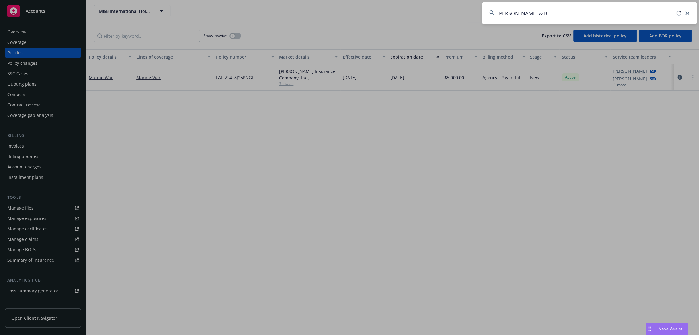
type input "MOTT & BO"
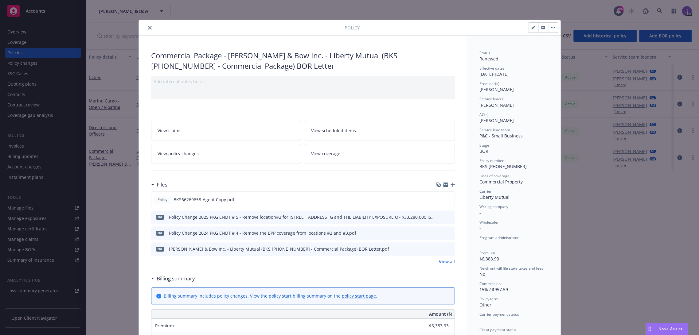
click at [148, 26] on icon "close" at bounding box center [150, 28] width 4 height 4
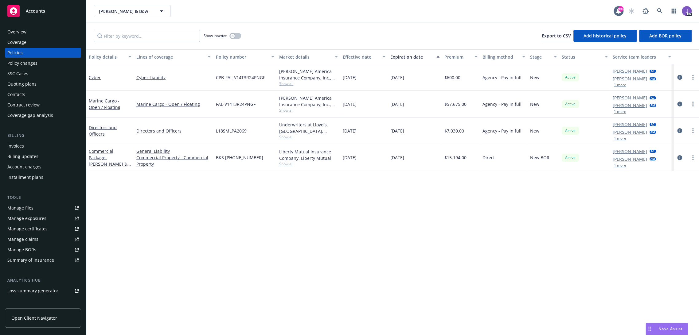
click at [147, 210] on div "Policy details Lines of coverage Policy number Market details Effective date Ex…" at bounding box center [392, 192] width 613 height 286
click at [234, 34] on div "button" at bounding box center [232, 36] width 4 height 4
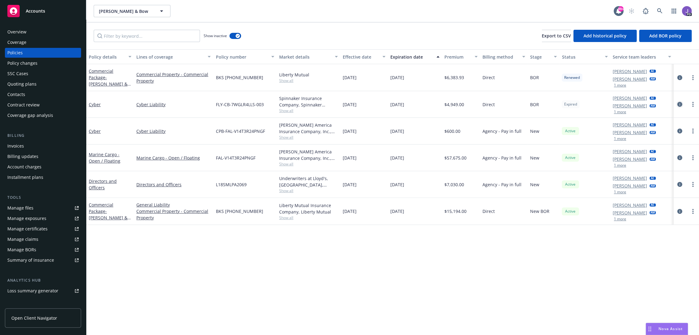
click at [677, 104] on icon "circleInformation" at bounding box center [679, 104] width 5 height 5
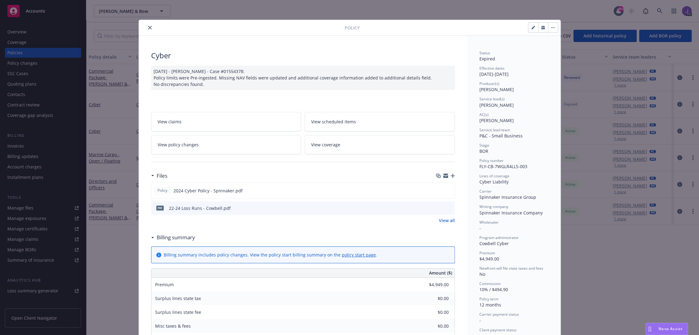
click at [591, 271] on div "Policy Cyber 04/17/2025 - Srilakshmi Netela - Case #01554378: Policy limits wer…" at bounding box center [349, 167] width 699 height 335
click at [148, 29] on icon "close" at bounding box center [150, 28] width 4 height 4
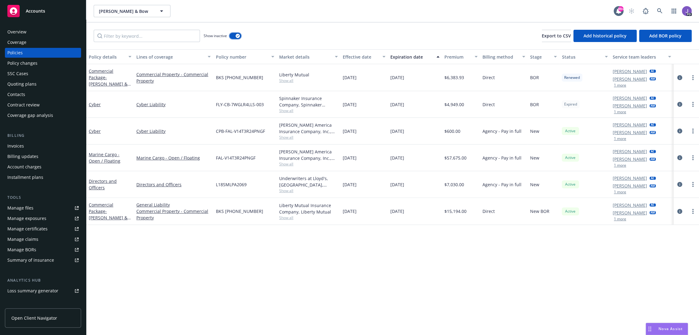
click at [235, 36] on button "button" at bounding box center [235, 36] width 12 height 6
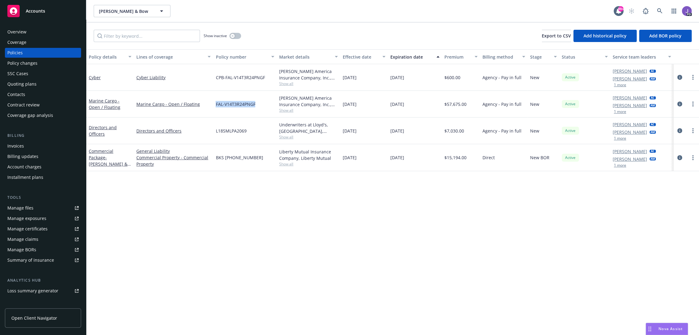
drag, startPoint x: 215, startPoint y: 108, endPoint x: 253, endPoint y: 104, distance: 38.6
click at [253, 104] on div "FAL-V14T3R24PNGF" at bounding box center [245, 104] width 64 height 27
drag, startPoint x: 214, startPoint y: 83, endPoint x: 269, endPoint y: 81, distance: 55.3
click at [269, 81] on div "CPB-FAL-V14T3R24PNGF" at bounding box center [245, 77] width 64 height 27
click at [232, 37] on icon "button" at bounding box center [232, 36] width 2 height 2
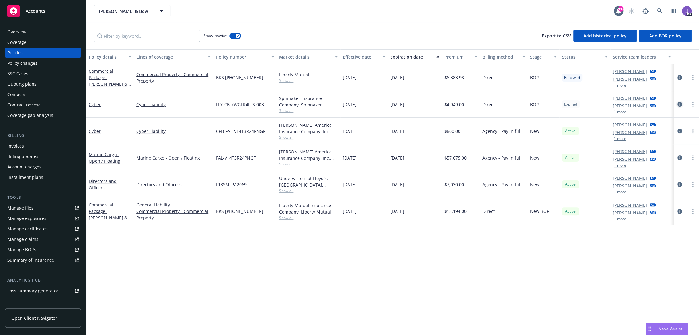
click at [677, 103] on icon "circleInformation" at bounding box center [679, 104] width 5 height 5
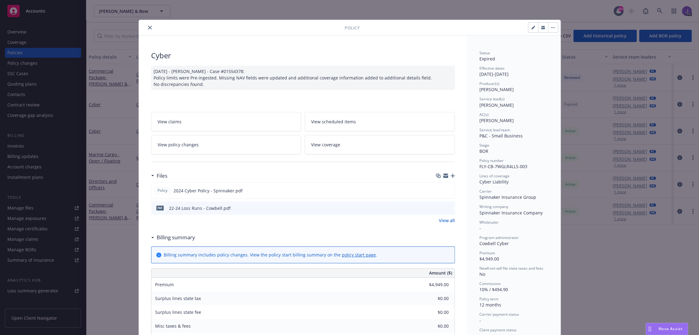
scroll to position [18, 0]
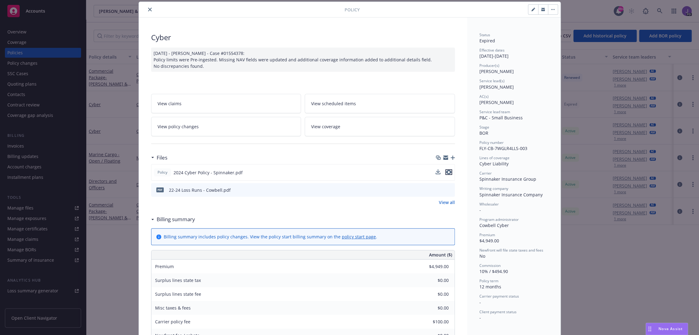
click at [446, 171] on icon "preview file" at bounding box center [449, 172] width 6 height 4
drag, startPoint x: 107, startPoint y: 274, endPoint x: 155, endPoint y: 177, distance: 108.7
click at [107, 274] on div "Policy Cyber 04/17/2025 - Srilakshmi Netela - Case #01554378: Policy limits wer…" at bounding box center [349, 167] width 699 height 335
click at [148, 9] on icon "close" at bounding box center [150, 10] width 4 height 4
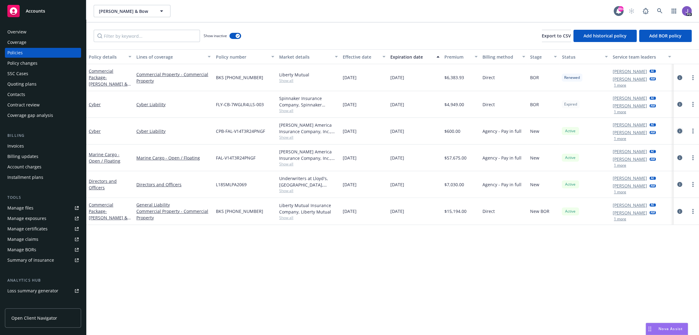
click at [677, 131] on icon "circleInformation" at bounding box center [679, 131] width 5 height 5
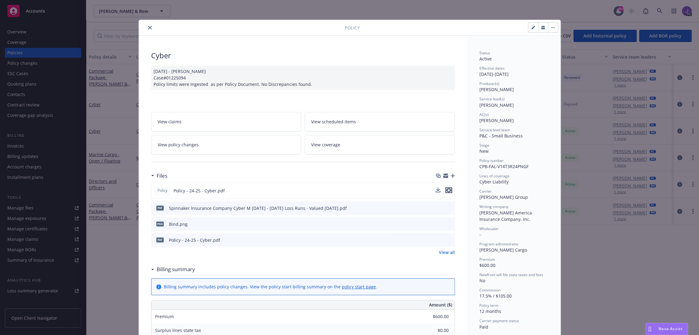
click at [447, 189] on icon "preview file" at bounding box center [449, 190] width 6 height 4
click at [148, 28] on icon "close" at bounding box center [150, 28] width 4 height 4
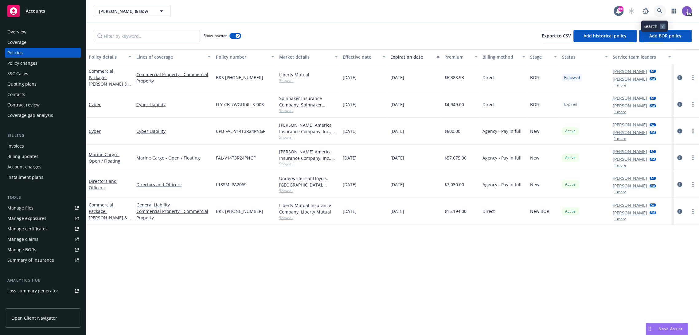
click at [657, 9] on icon at bounding box center [659, 10] width 5 height 5
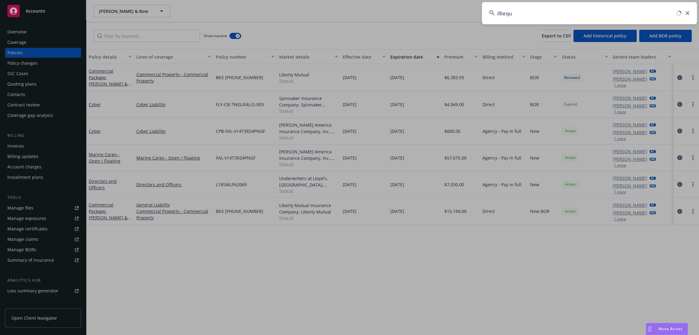
type input "illtequi"
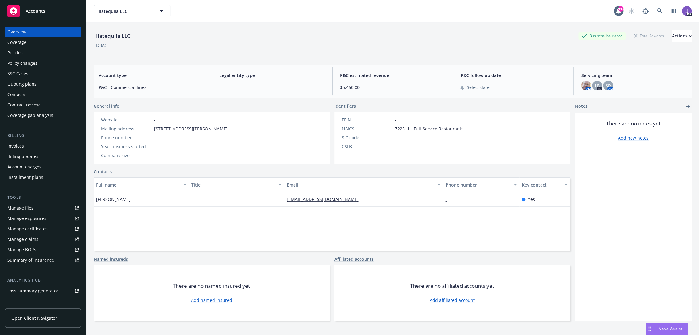
click at [106, 34] on div "Ilatequila LLC" at bounding box center [113, 36] width 39 height 8
copy div "Ilatequila"
click at [98, 202] on span "Kirtan Gandhi" at bounding box center [113, 199] width 34 height 6
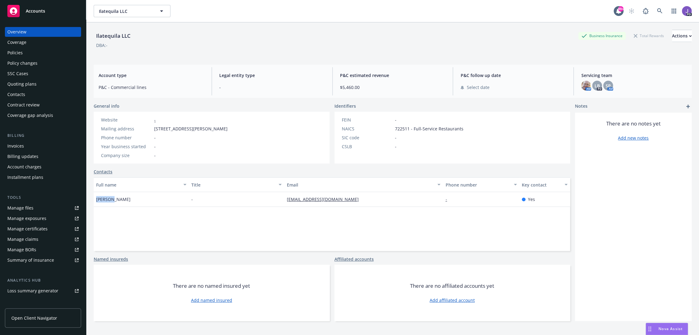
copy span "Kirtan"
